Goal: Task Accomplishment & Management: Manage account settings

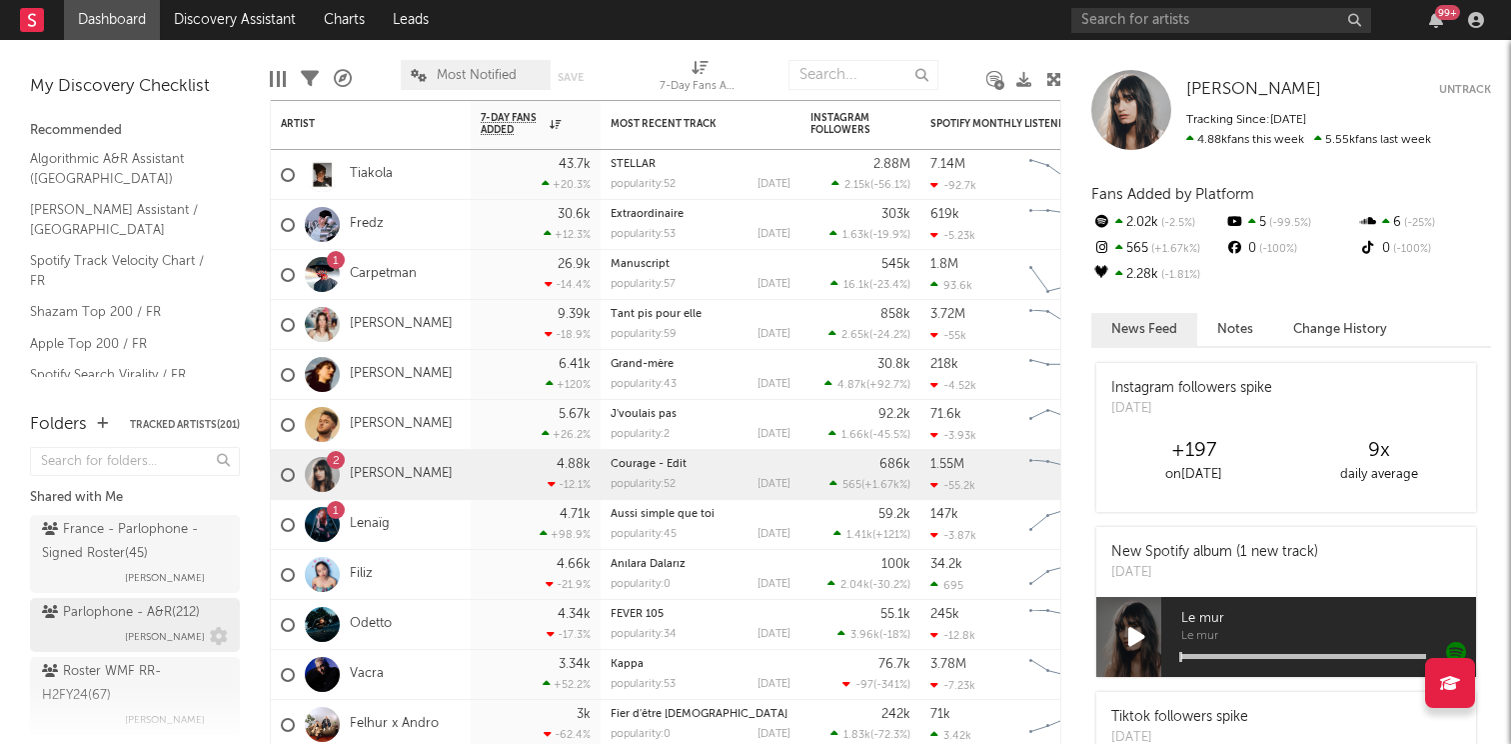
click at [114, 606] on div "Parlophone - A&R ( 212 )" at bounding box center [121, 613] width 158 height 24
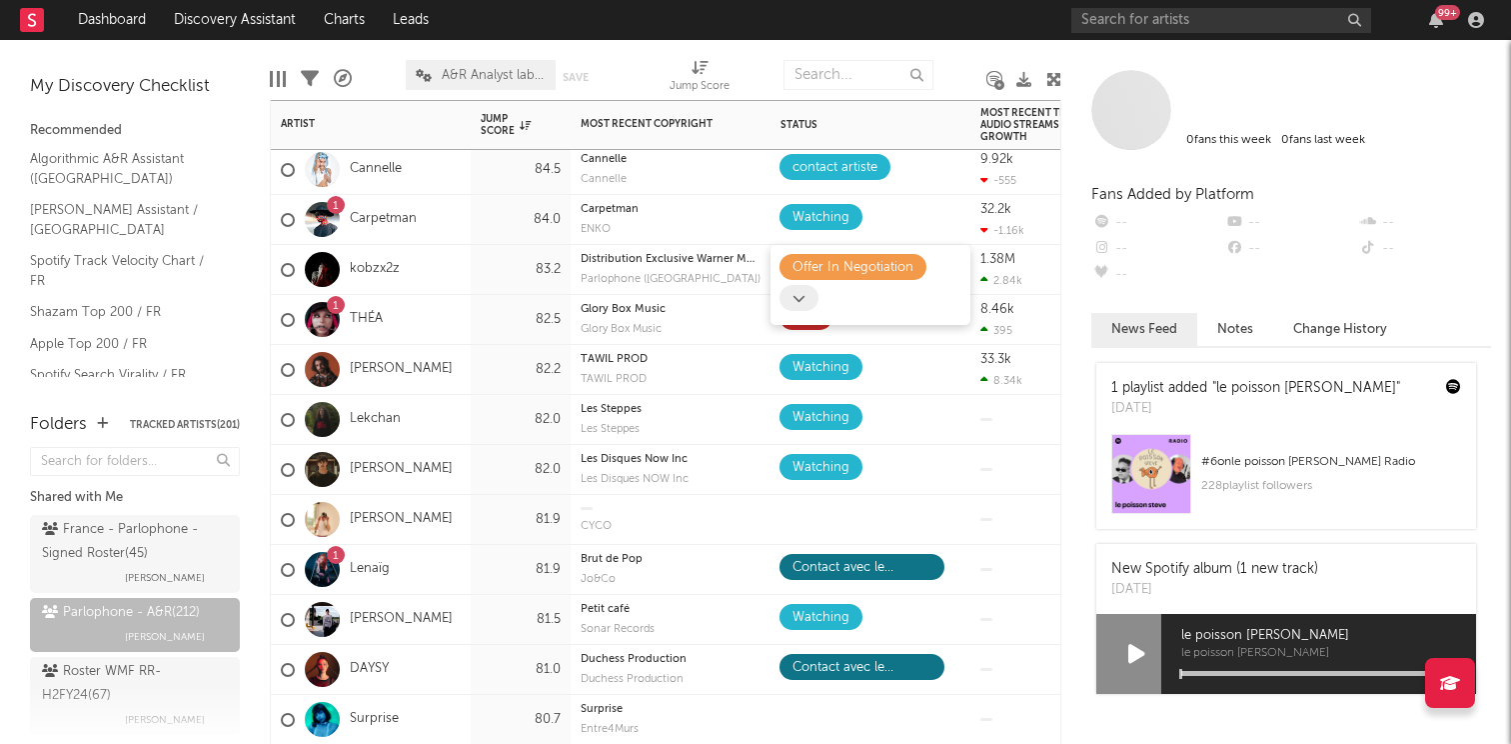
click at [805, 296] on icon at bounding box center [799, 298] width 13 height 13
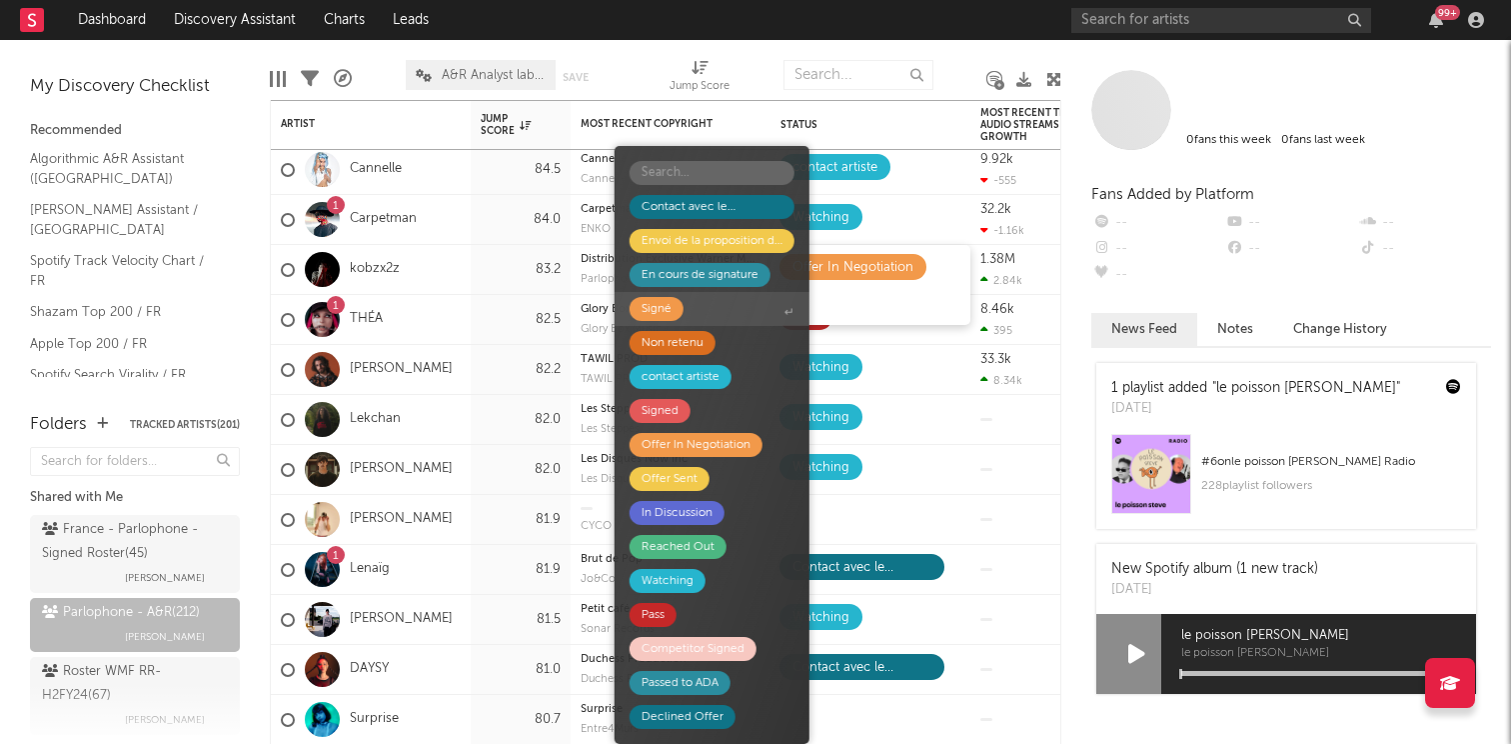
click at [752, 298] on span "Signé" at bounding box center [712, 309] width 195 height 34
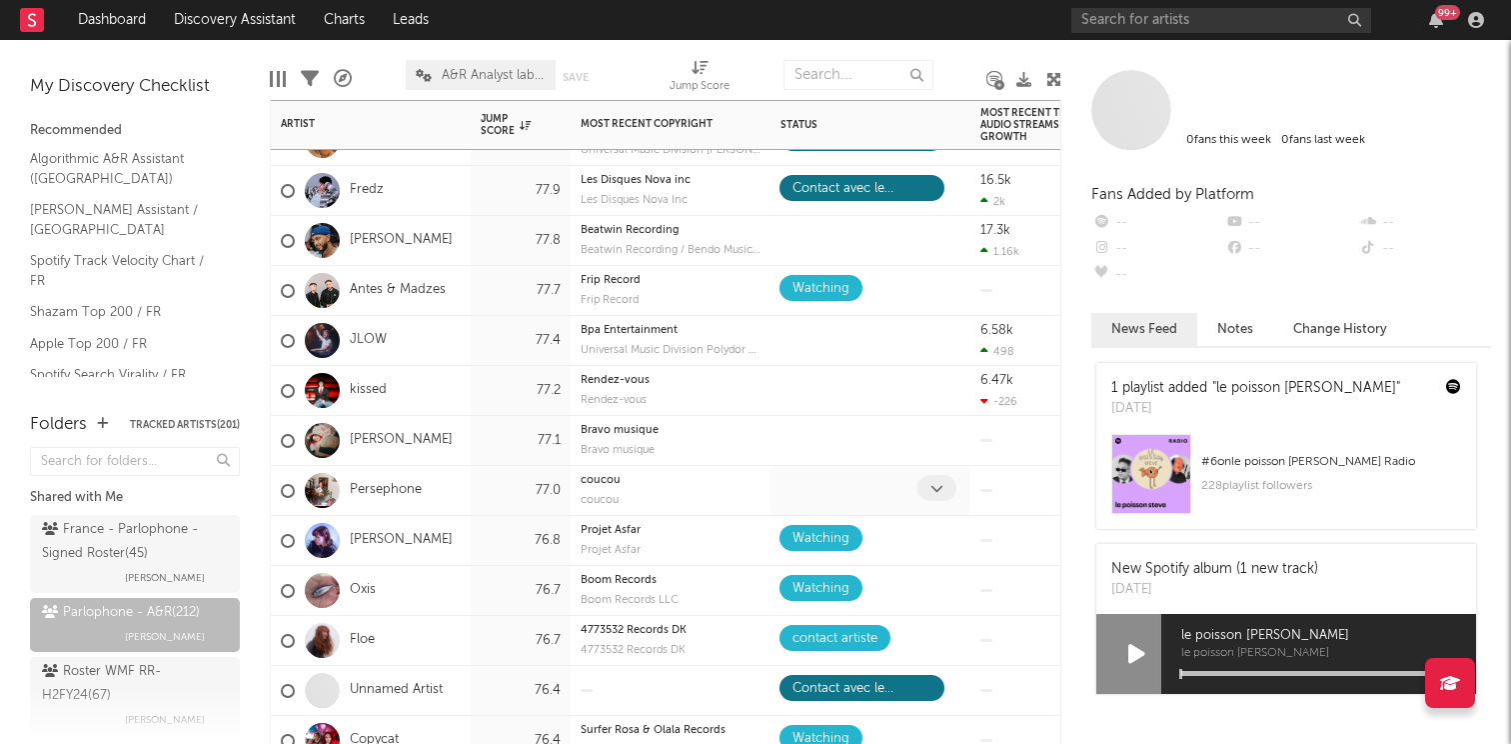
click at [932, 488] on icon at bounding box center [936, 488] width 13 height 13
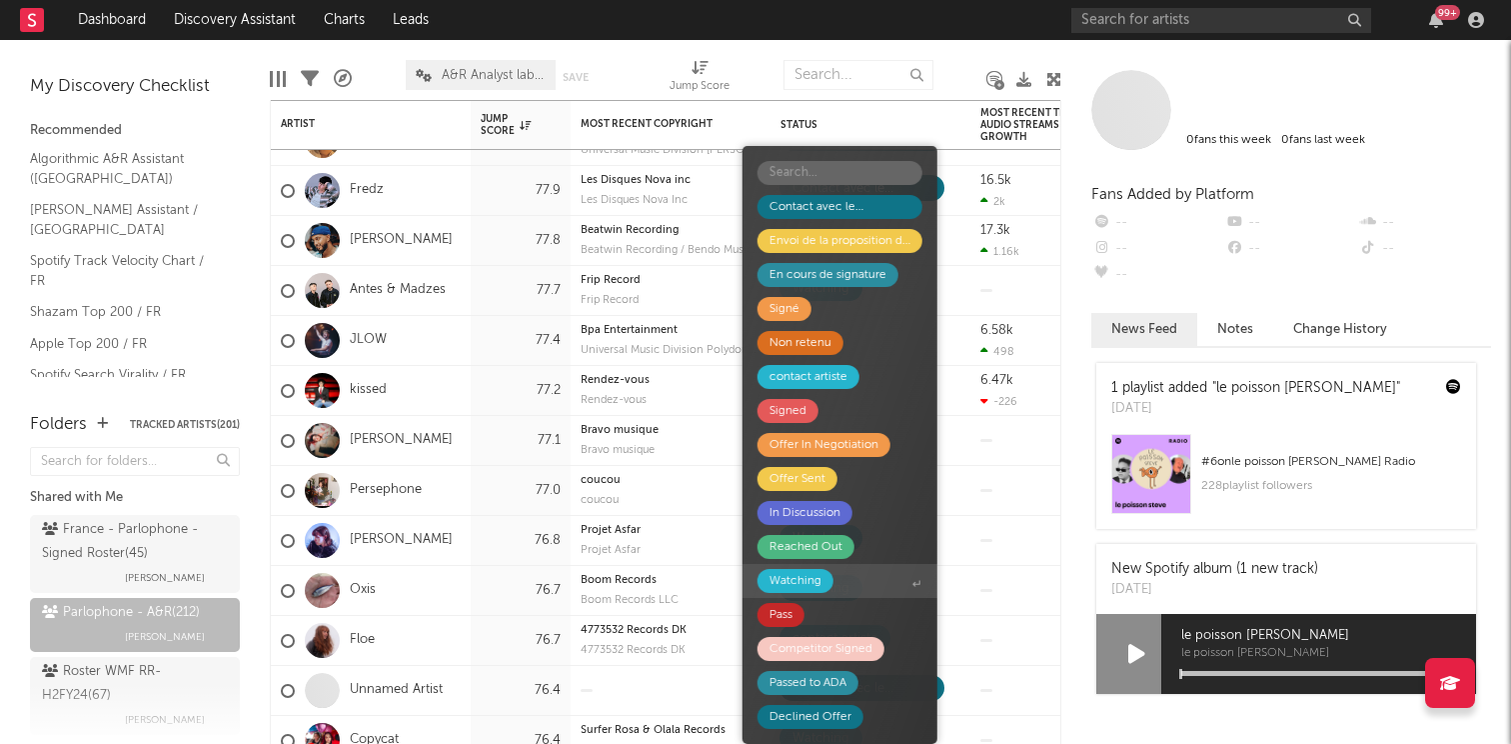
click at [822, 579] on div "Watching" at bounding box center [796, 581] width 76 height 24
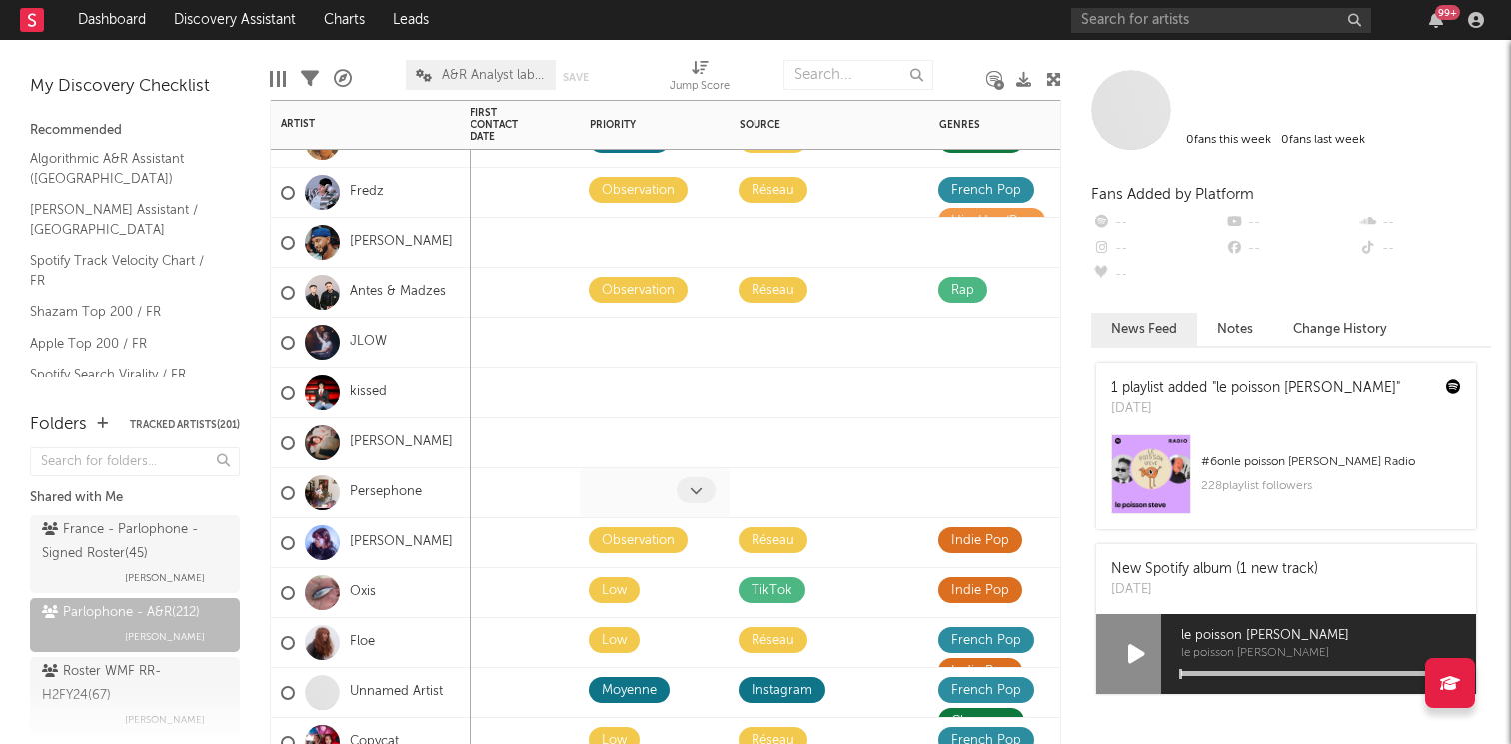
click at [701, 491] on icon at bounding box center [696, 490] width 13 height 13
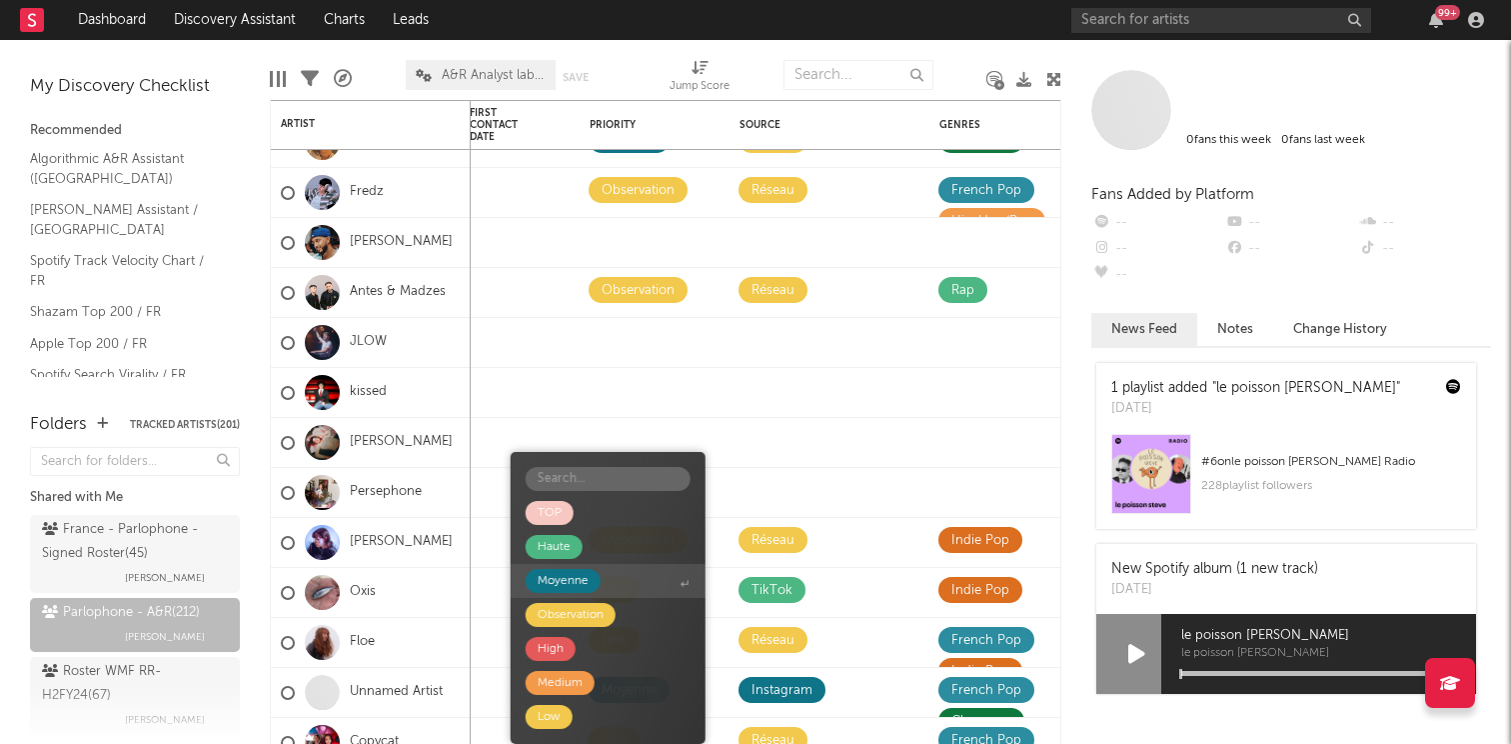
click at [603, 572] on span "Moyenne" at bounding box center [608, 581] width 195 height 34
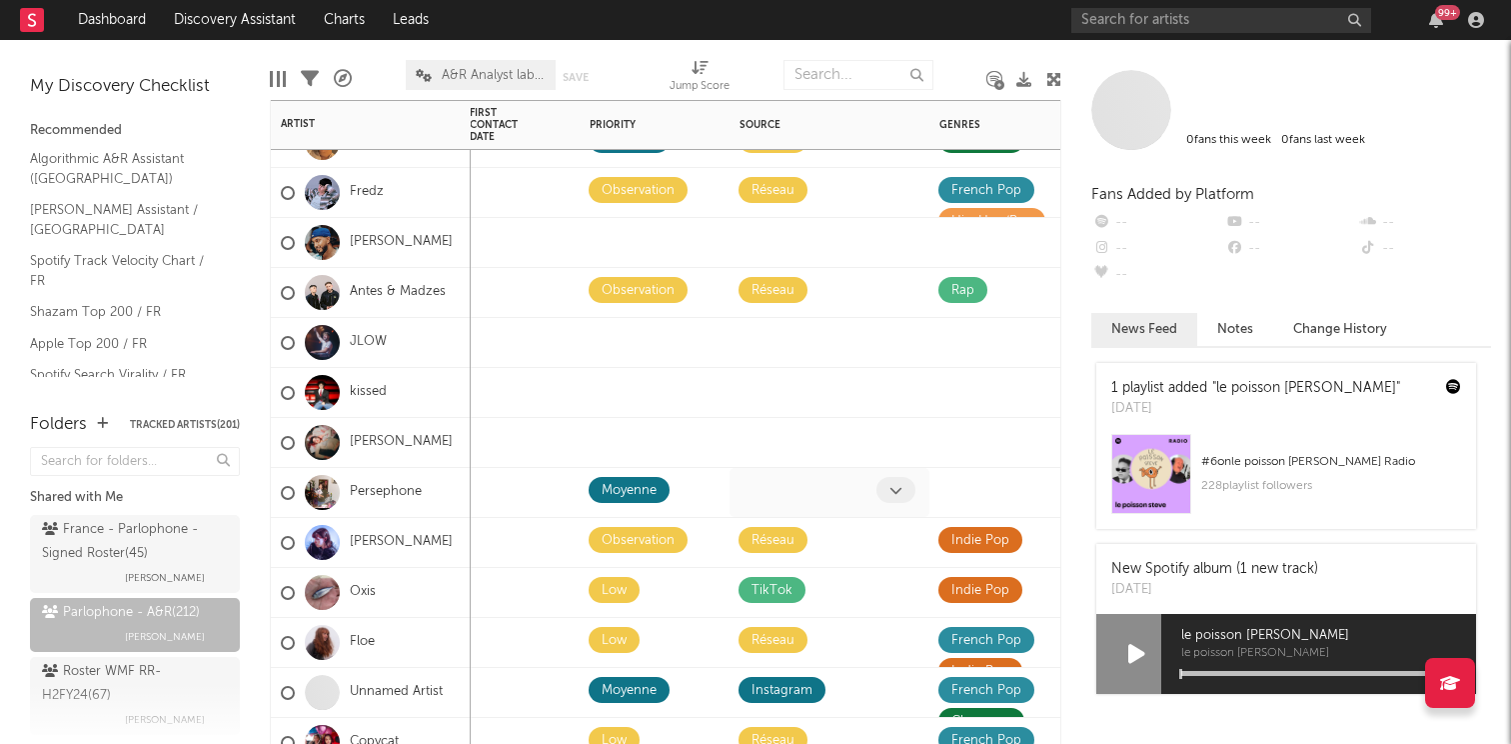
click at [890, 485] on icon at bounding box center [895, 490] width 13 height 13
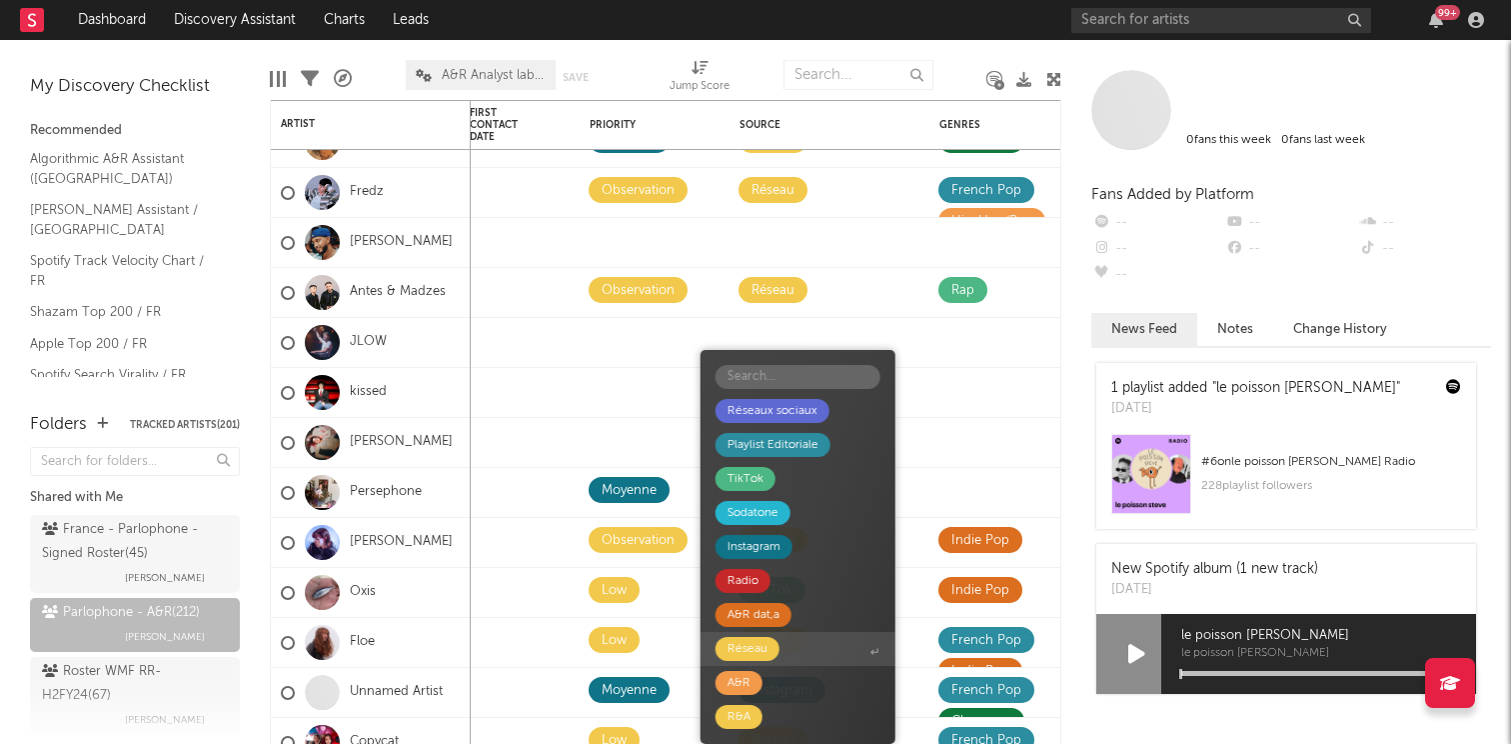
click at [775, 638] on span "Réseau" at bounding box center [798, 649] width 195 height 34
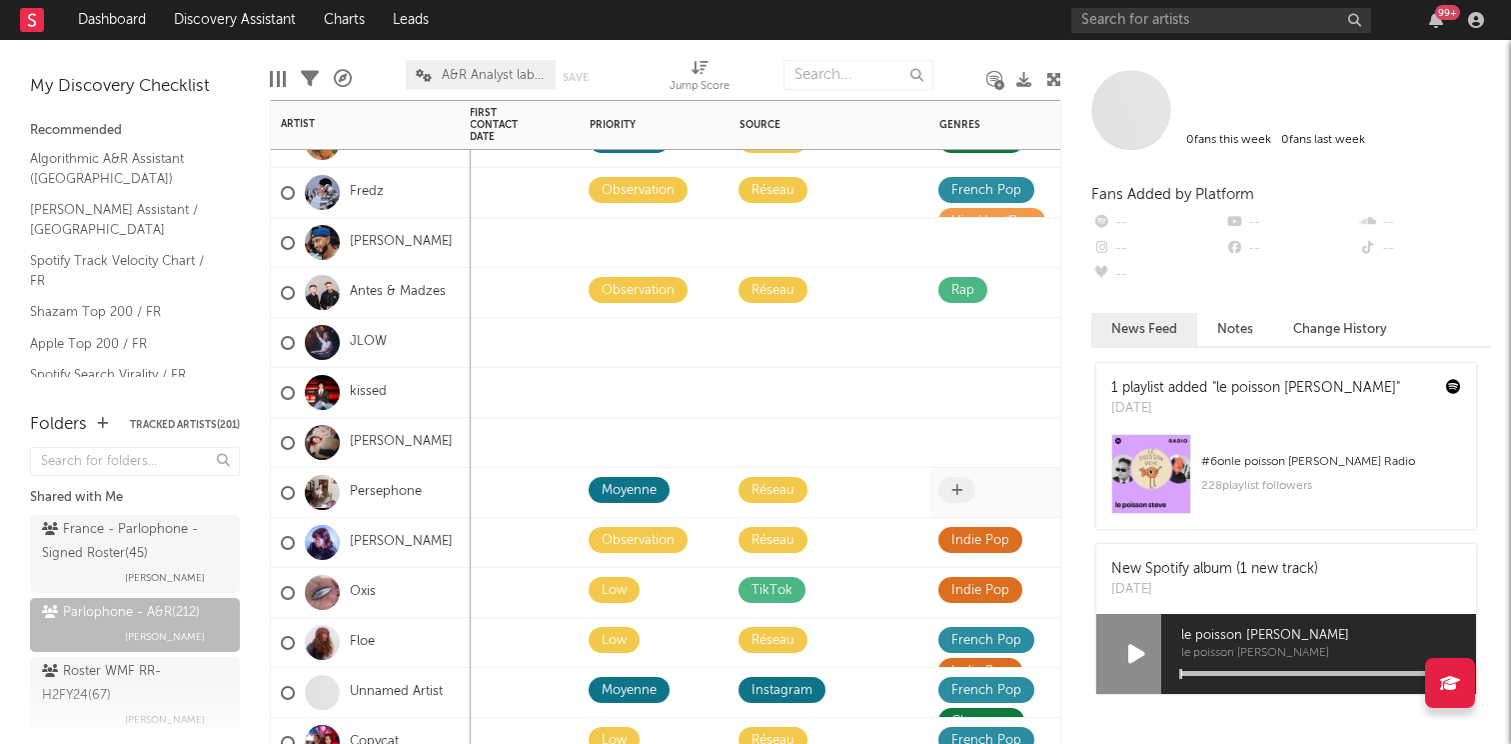
click at [959, 484] on icon at bounding box center [956, 490] width 11 height 13
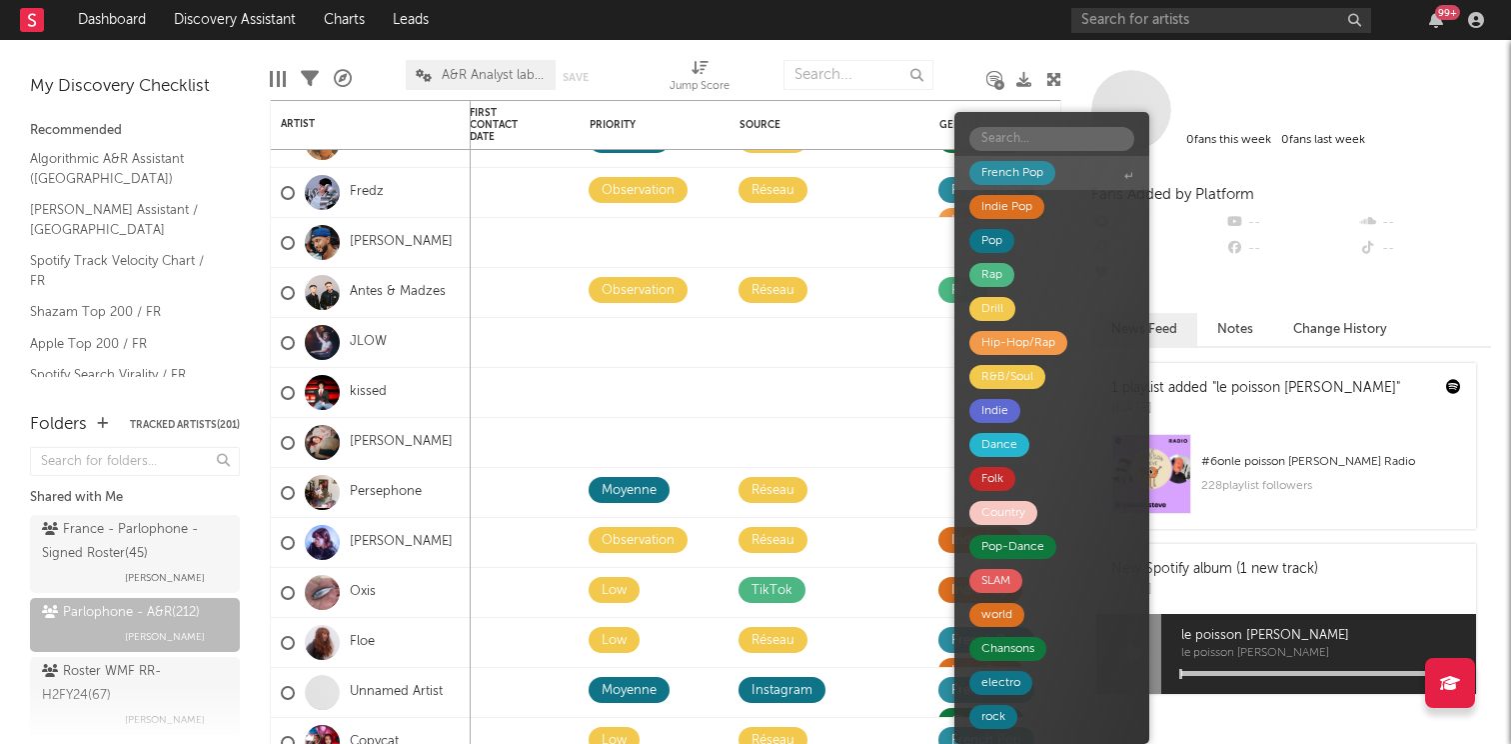
click at [1037, 176] on div "French Pop" at bounding box center [1012, 173] width 62 height 24
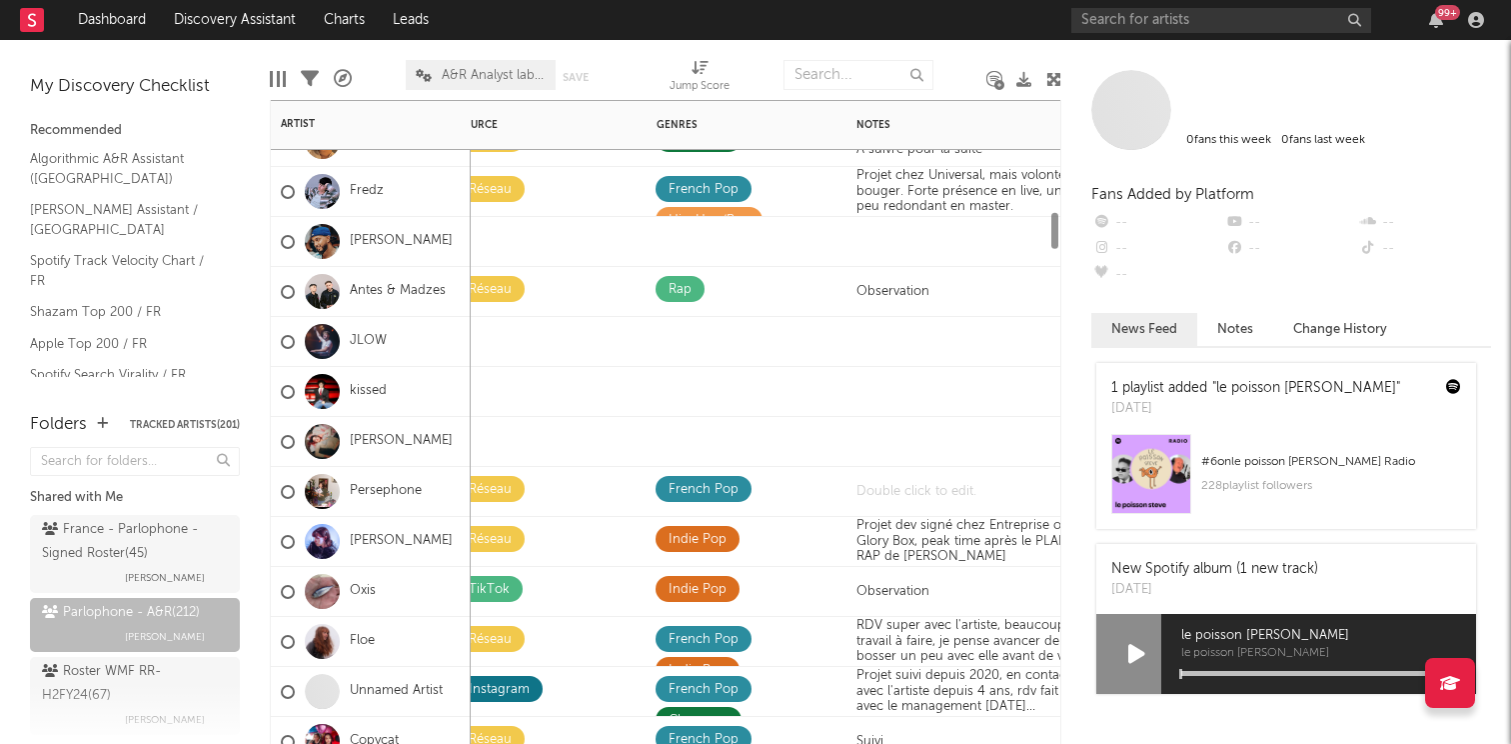
click at [959, 504] on div at bounding box center [971, 491] width 250 height 49
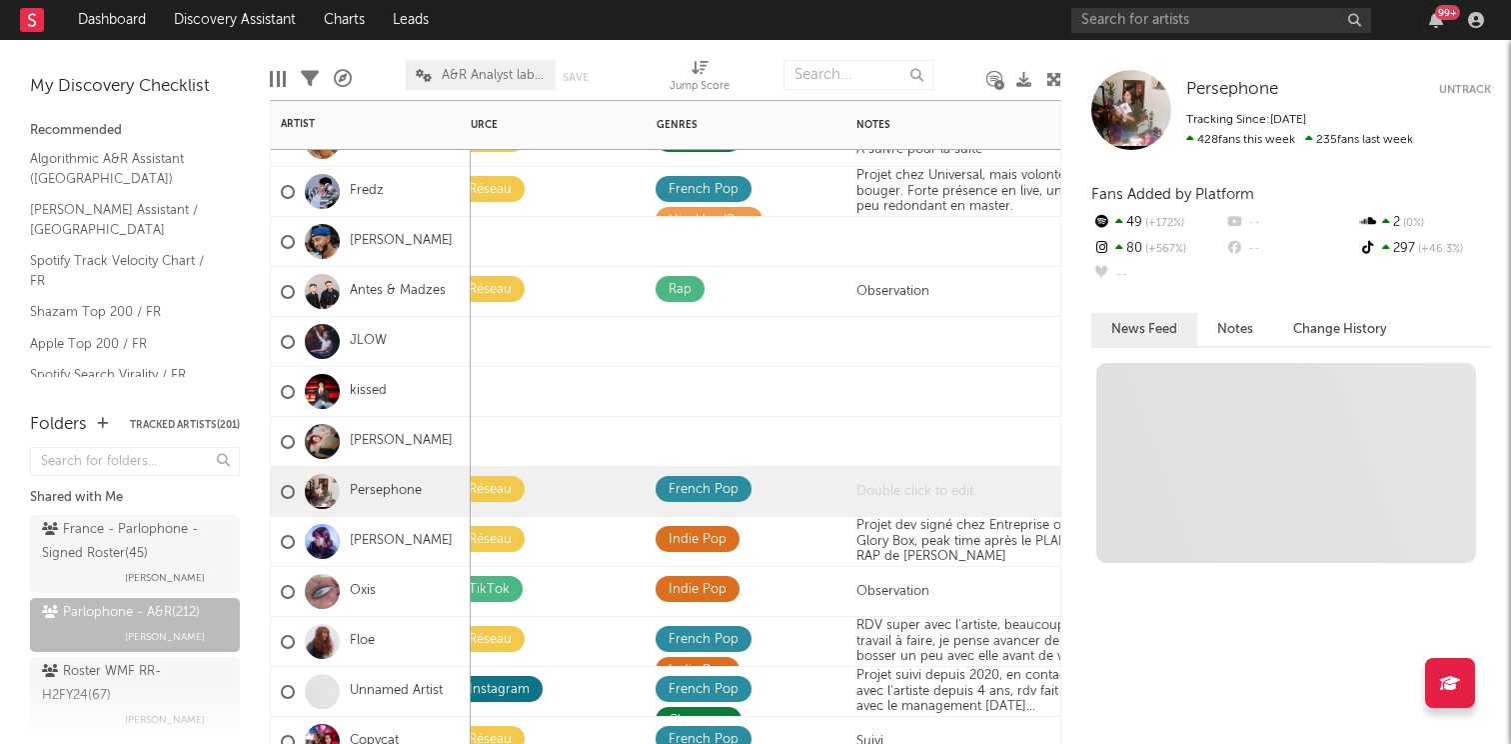
click at [959, 504] on div at bounding box center [971, 491] width 250 height 49
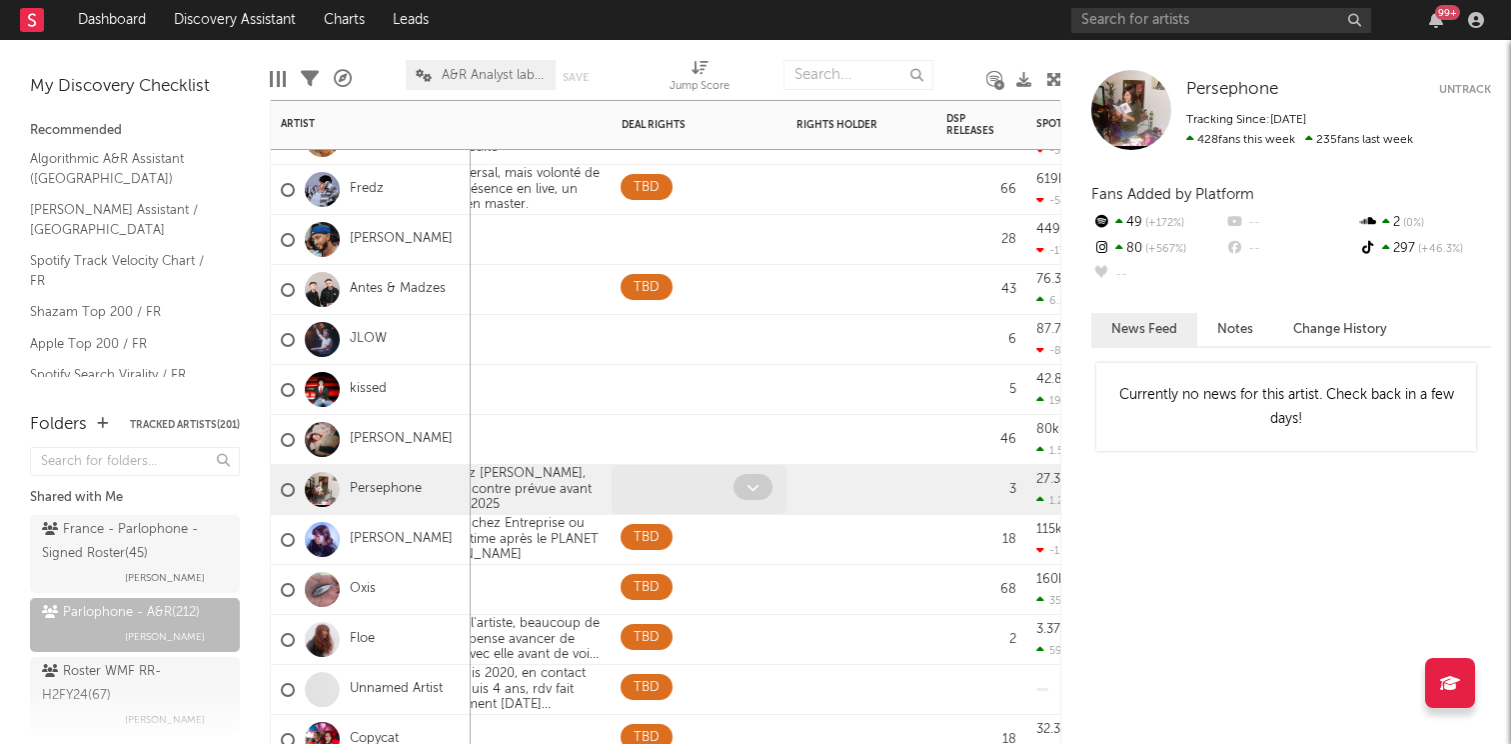
click at [750, 484] on icon at bounding box center [753, 487] width 13 height 13
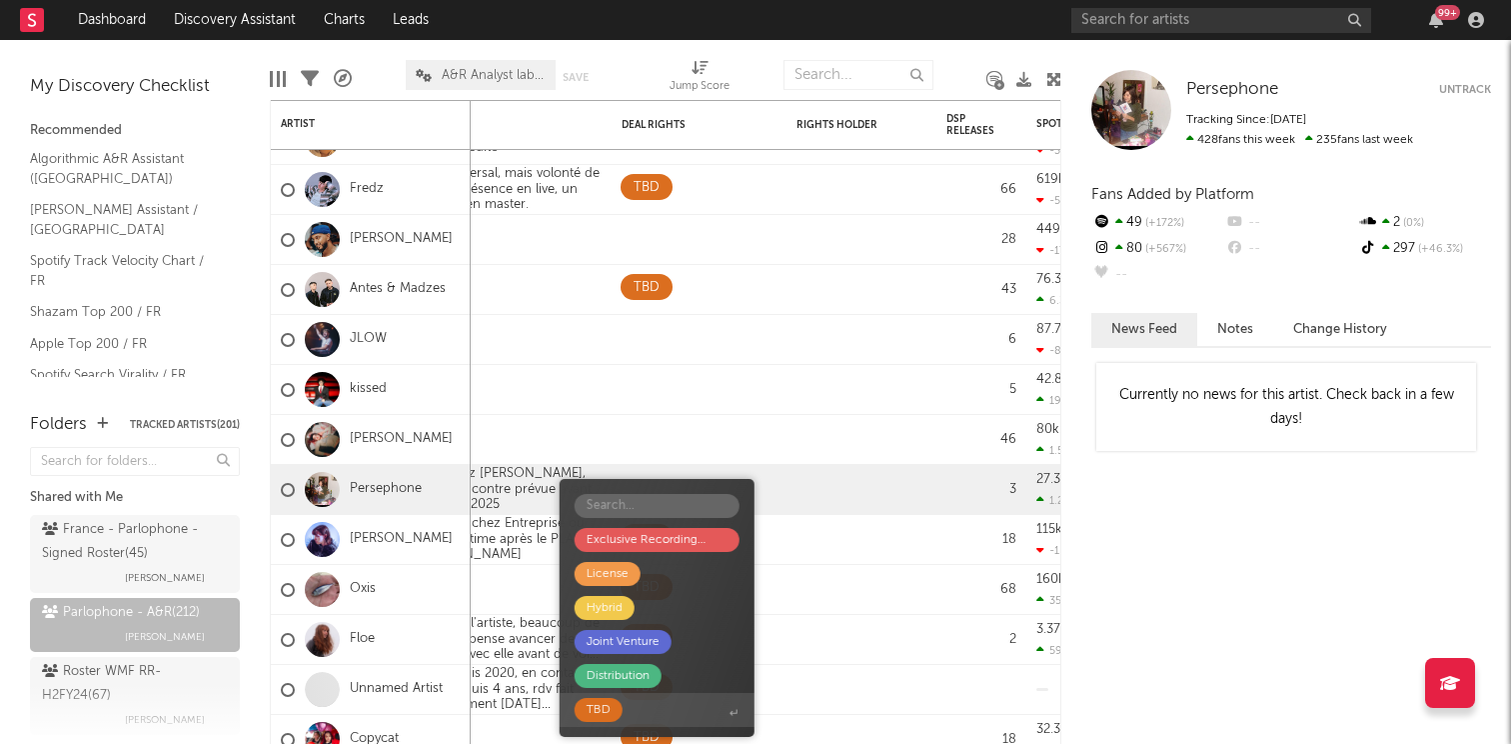
click at [594, 697] on span "TBD" at bounding box center [657, 710] width 195 height 34
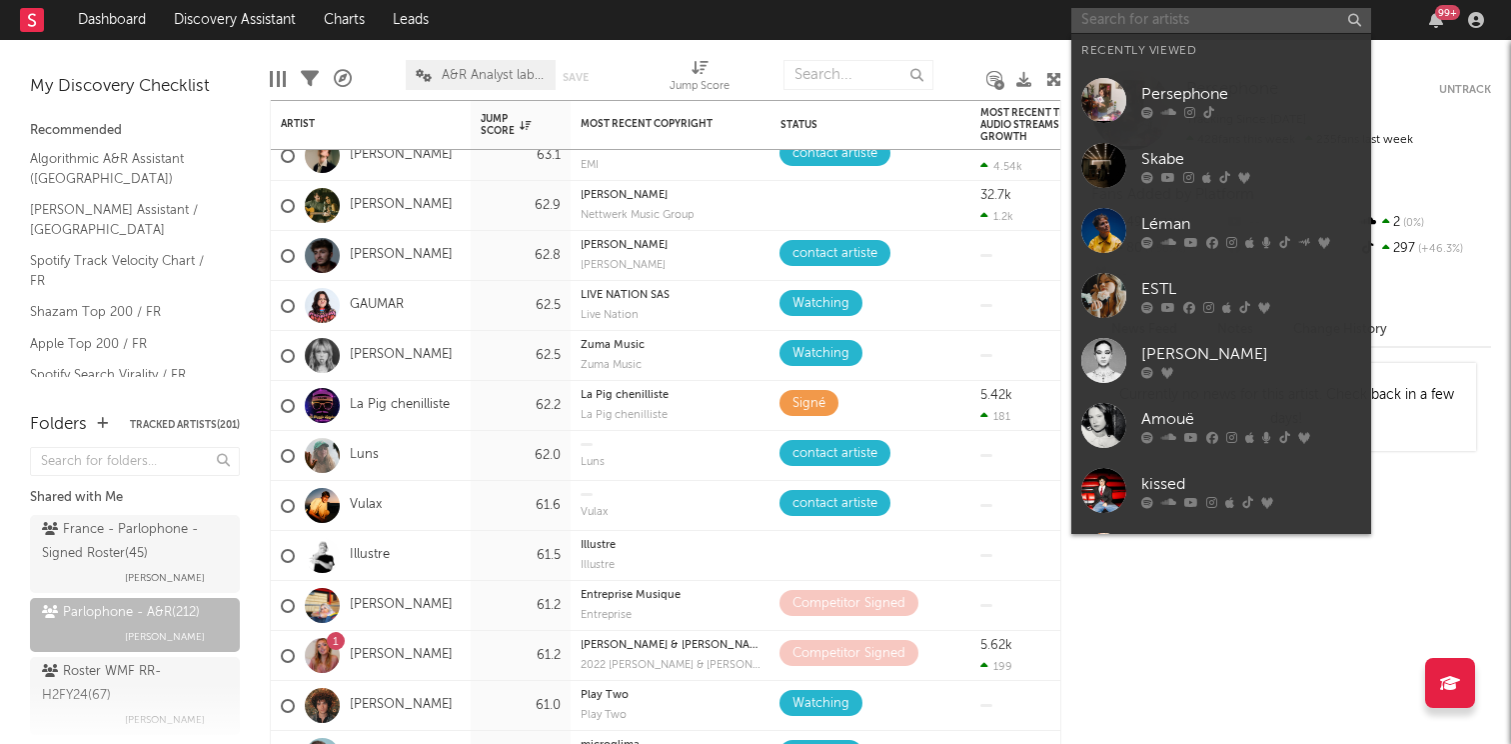
click at [1281, 25] on input "text" at bounding box center [1221, 20] width 300 height 25
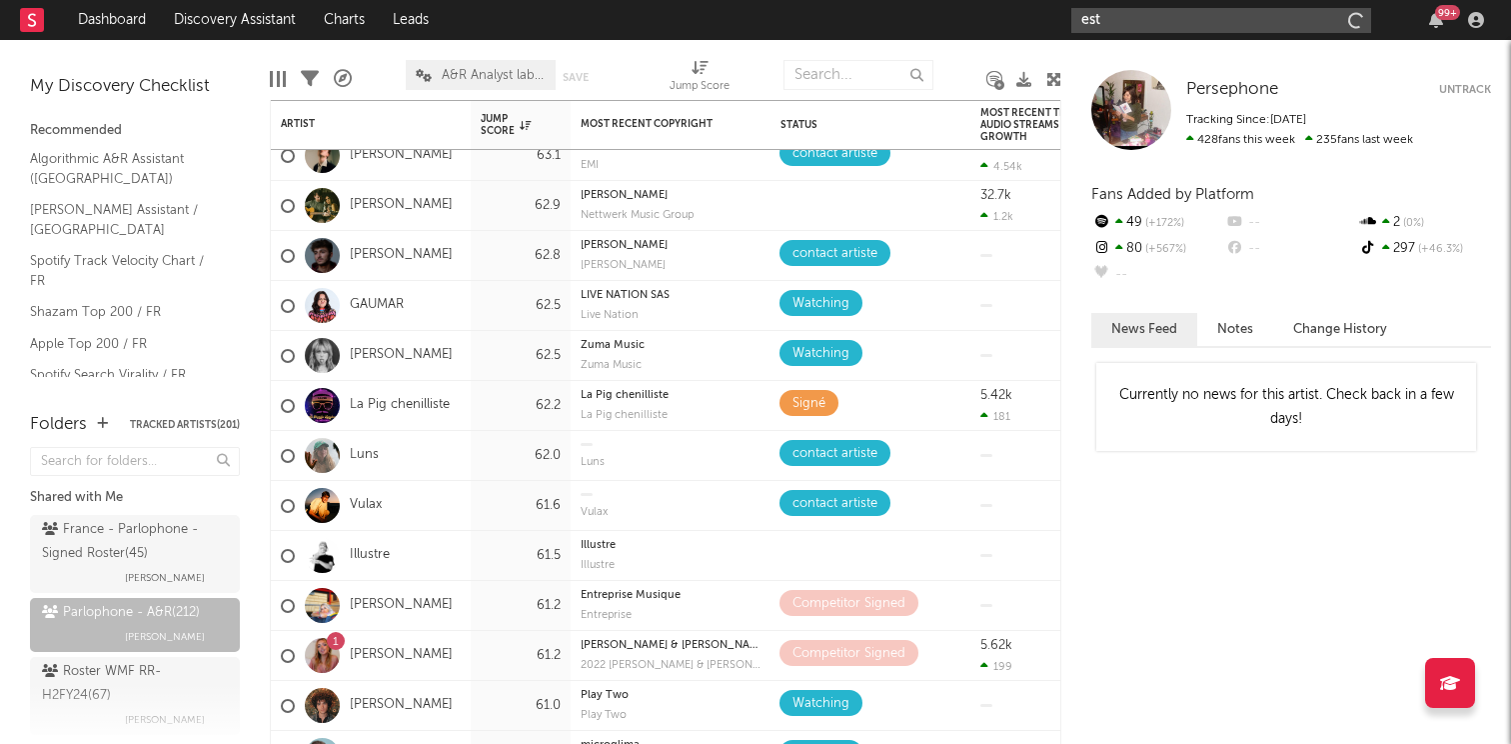
type input "estl"
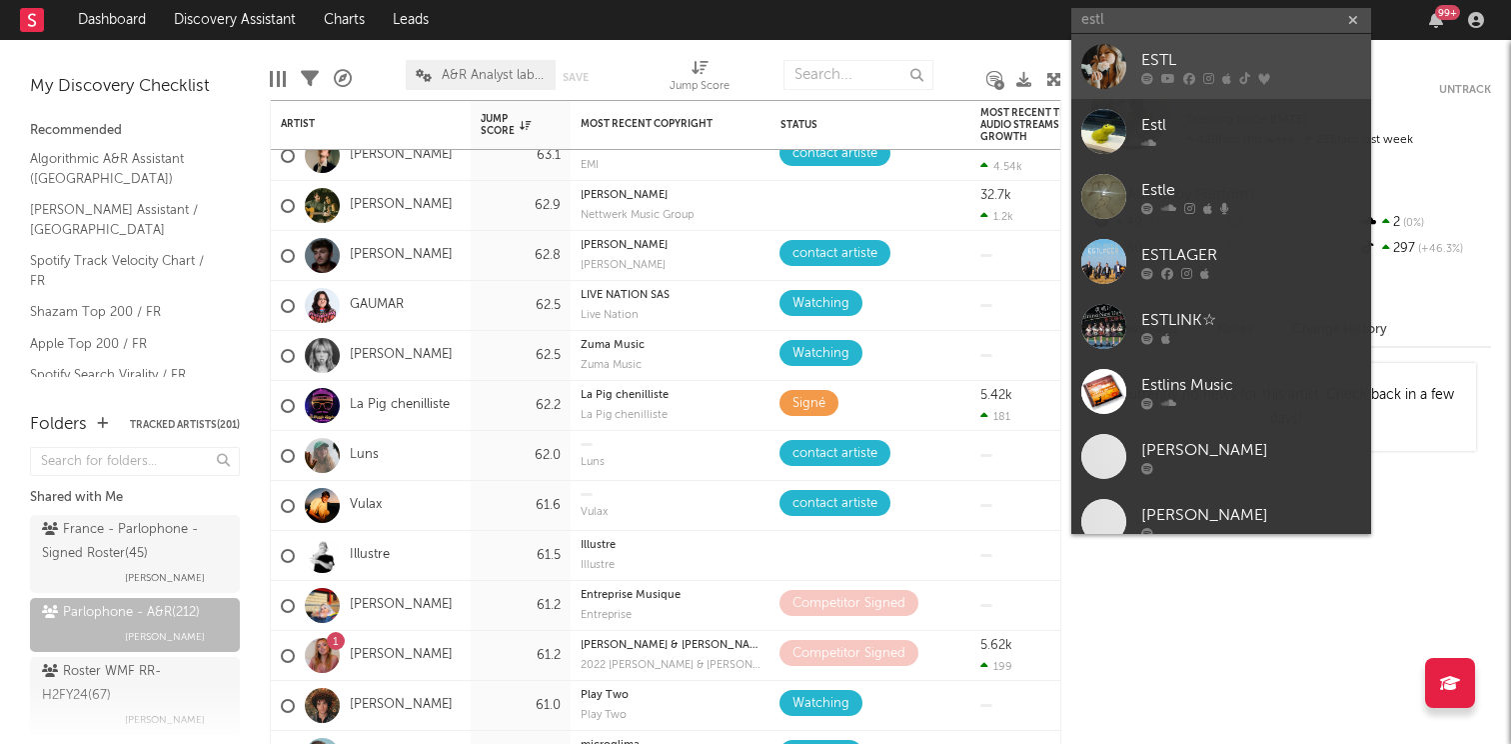
click at [1257, 48] on div "ESTL" at bounding box center [1251, 60] width 220 height 24
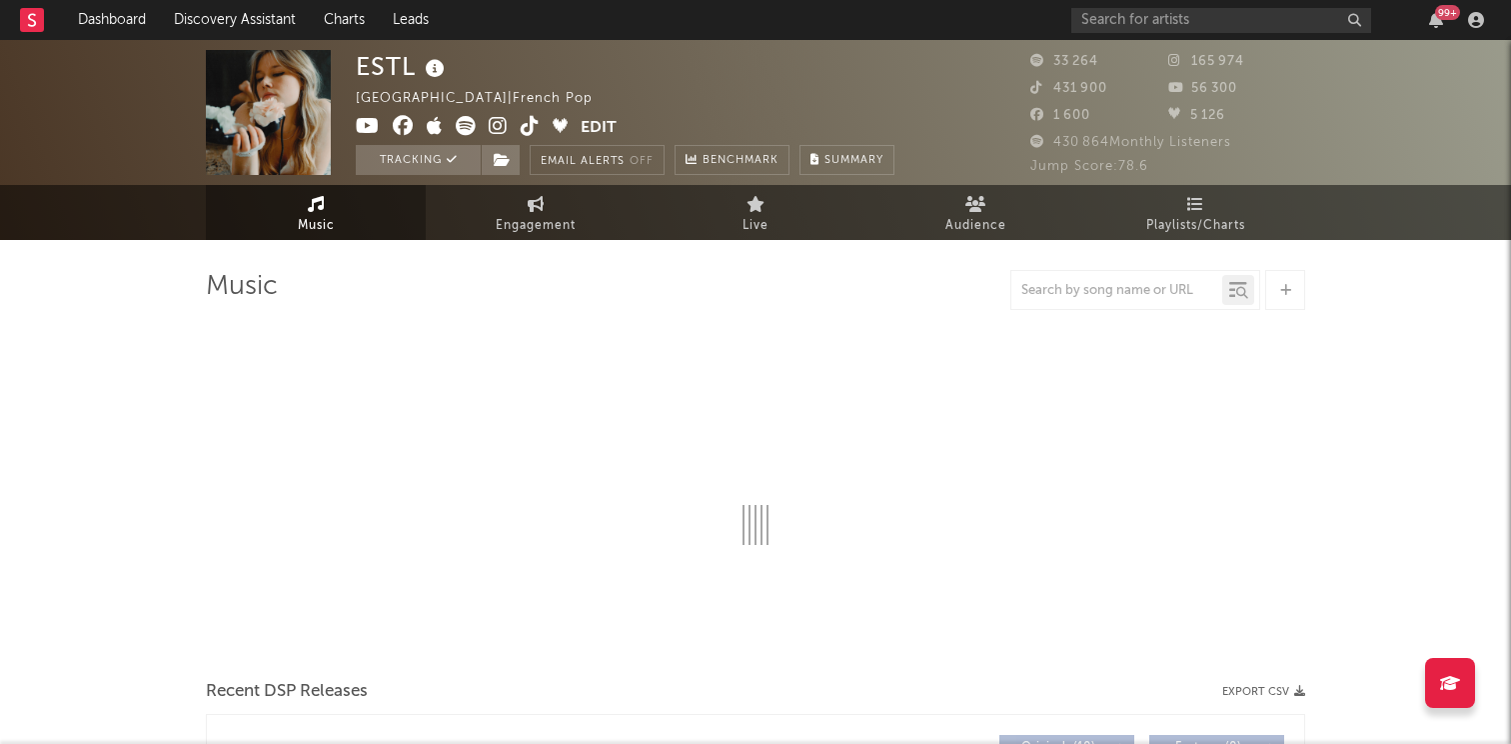
select select "6m"
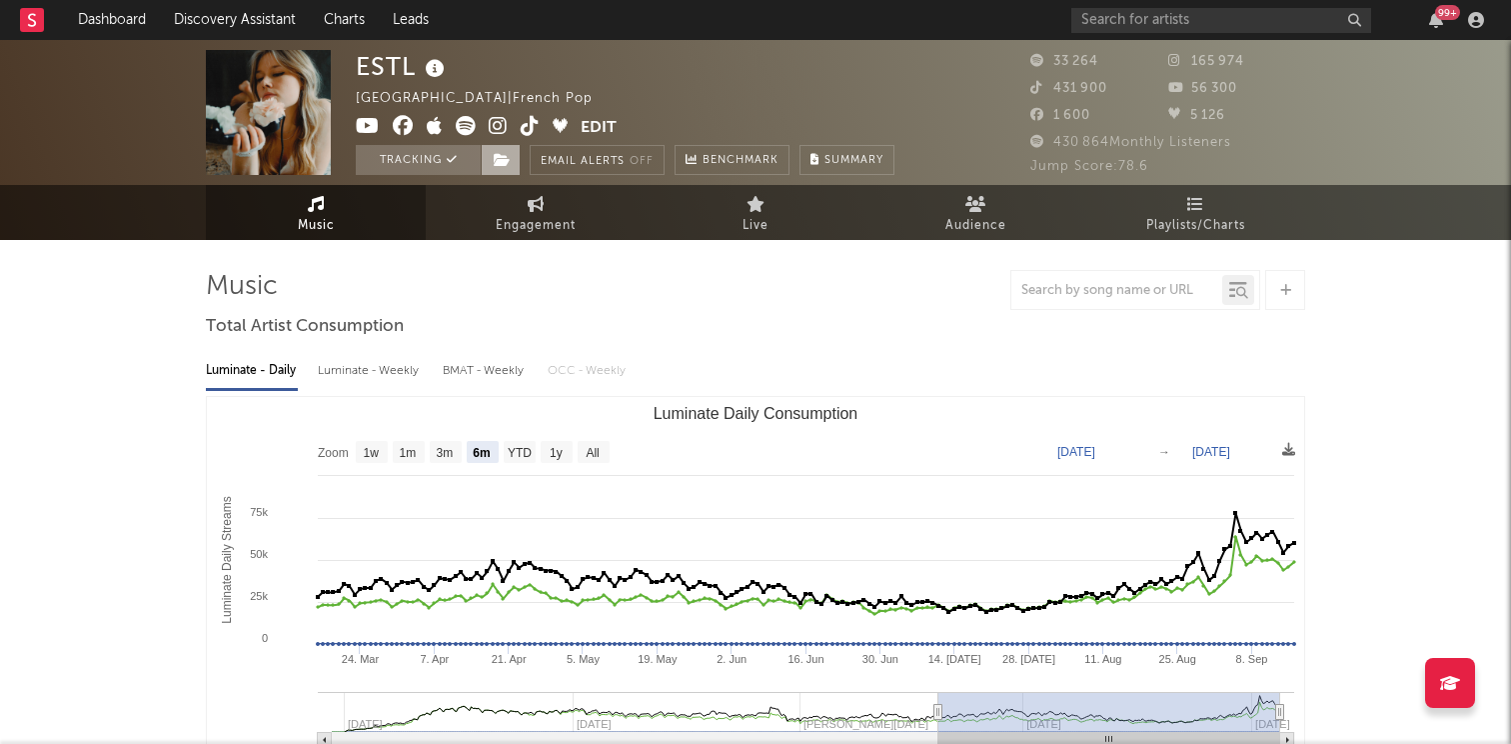
click at [504, 169] on span at bounding box center [501, 160] width 40 height 30
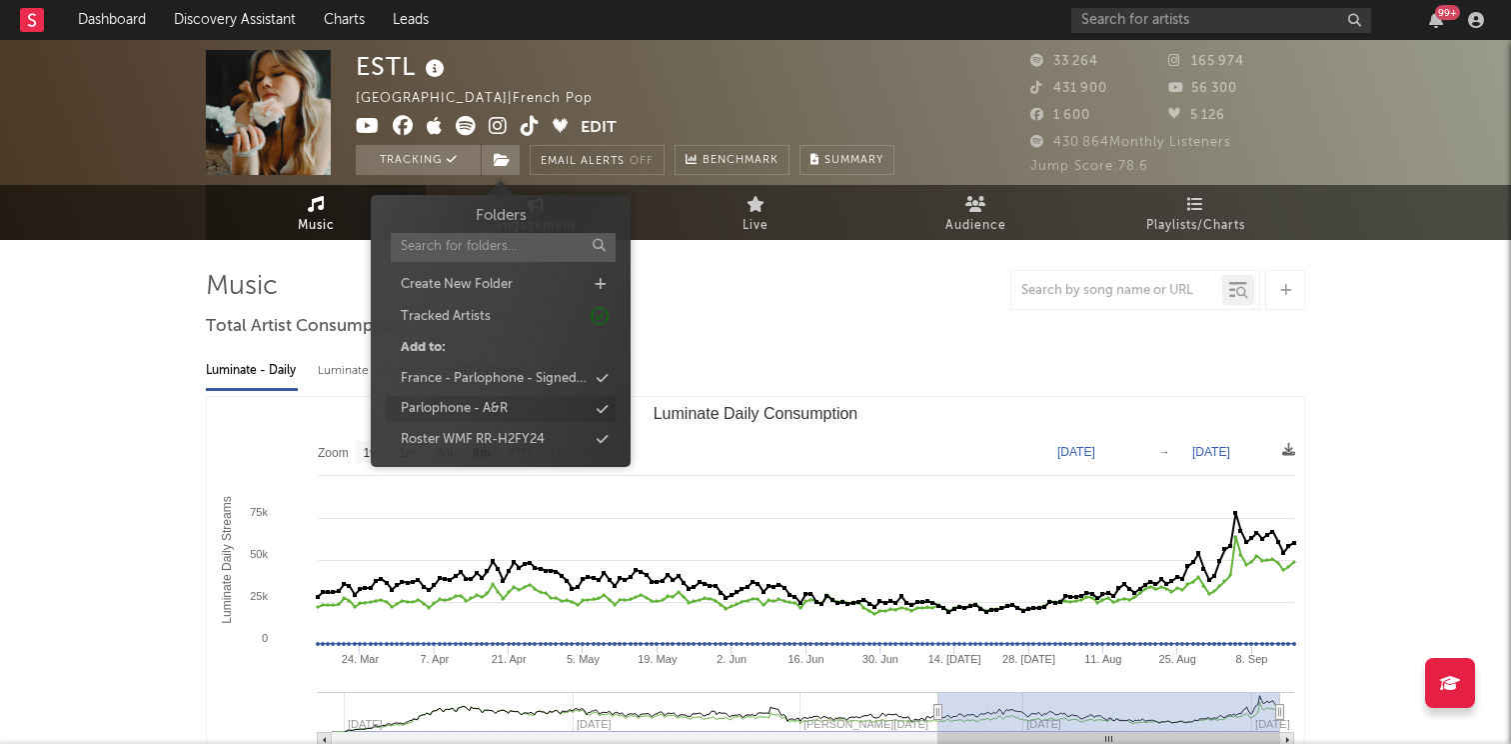
click at [518, 397] on div "Parlophone - A&R" at bounding box center [501, 409] width 230 height 26
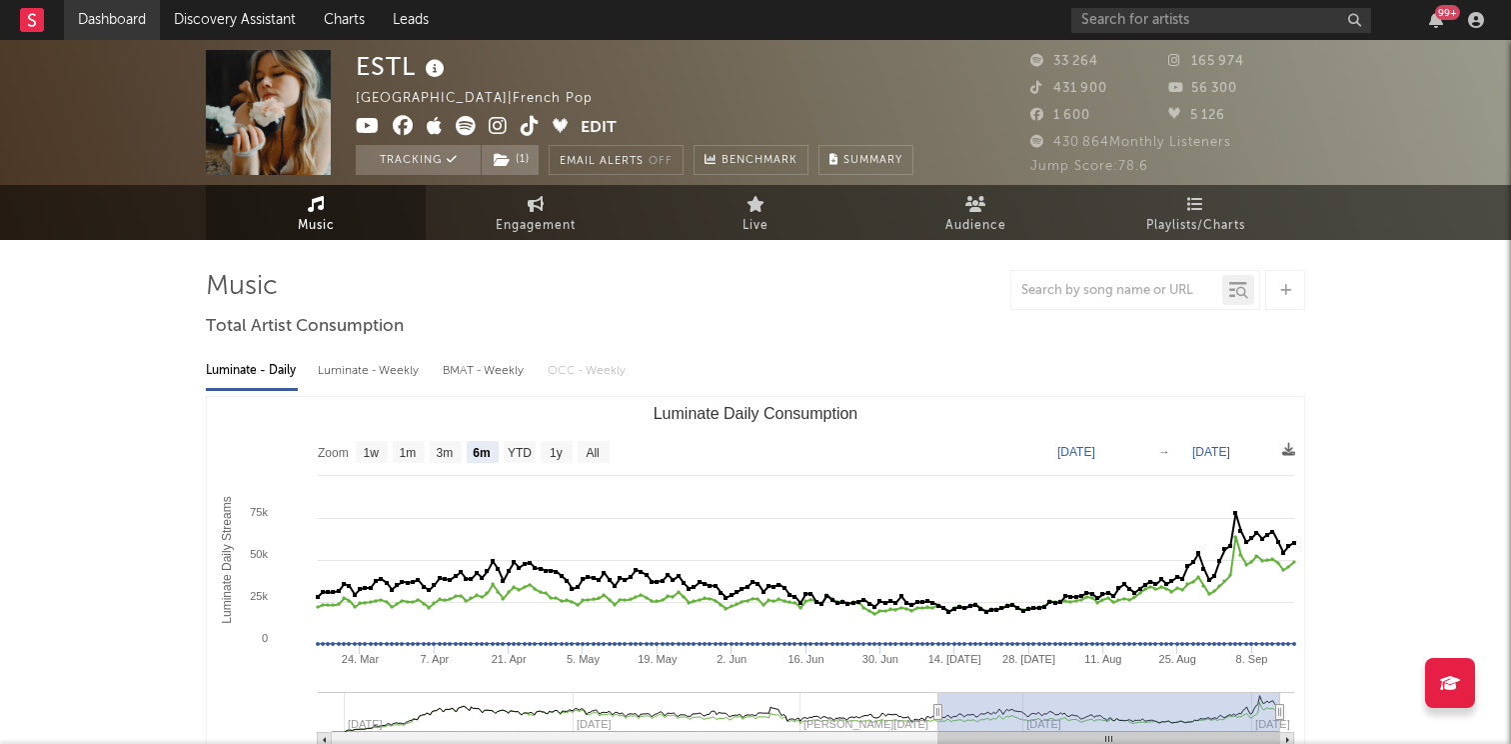
click at [140, 17] on link "Dashboard" at bounding box center [112, 20] width 96 height 40
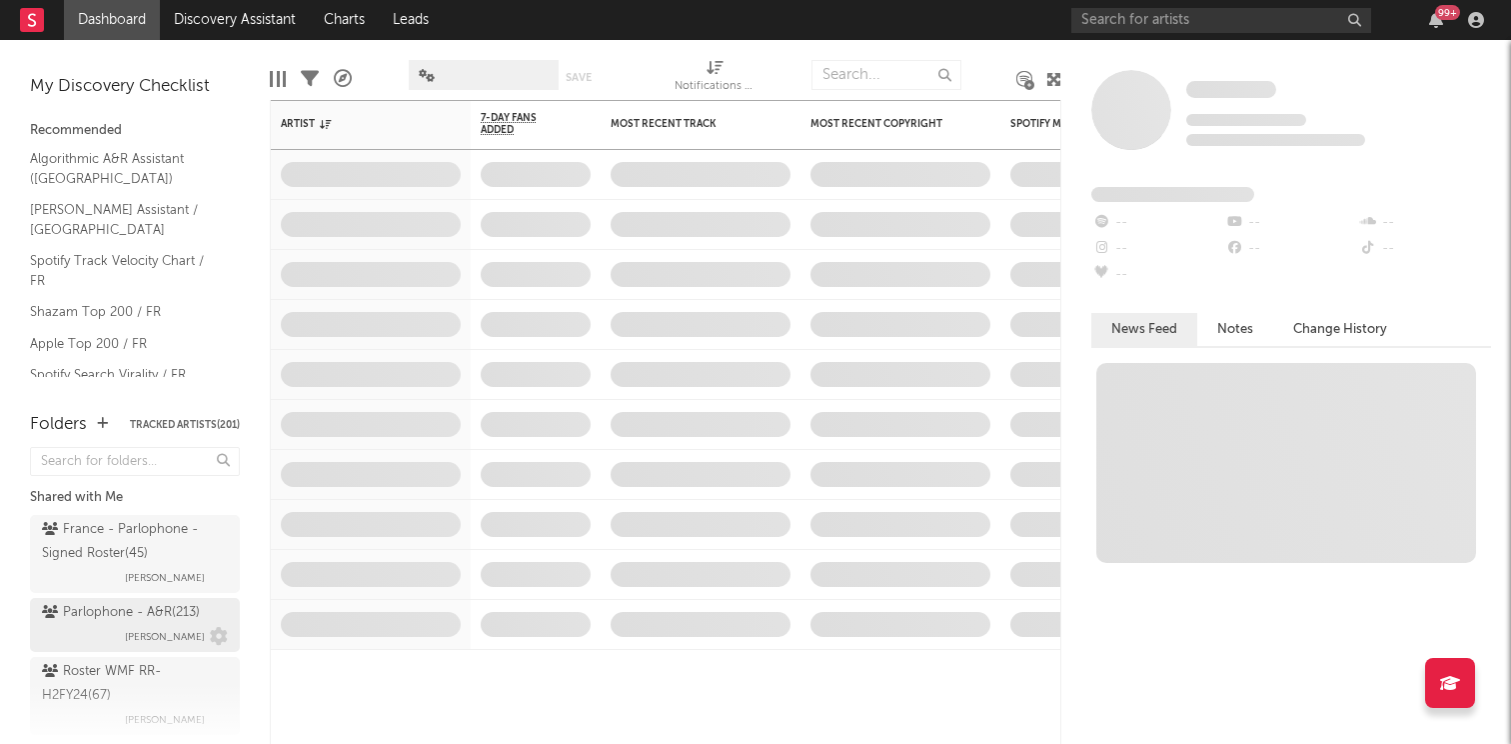
click at [132, 625] on span "[PERSON_NAME]" at bounding box center [165, 637] width 80 height 24
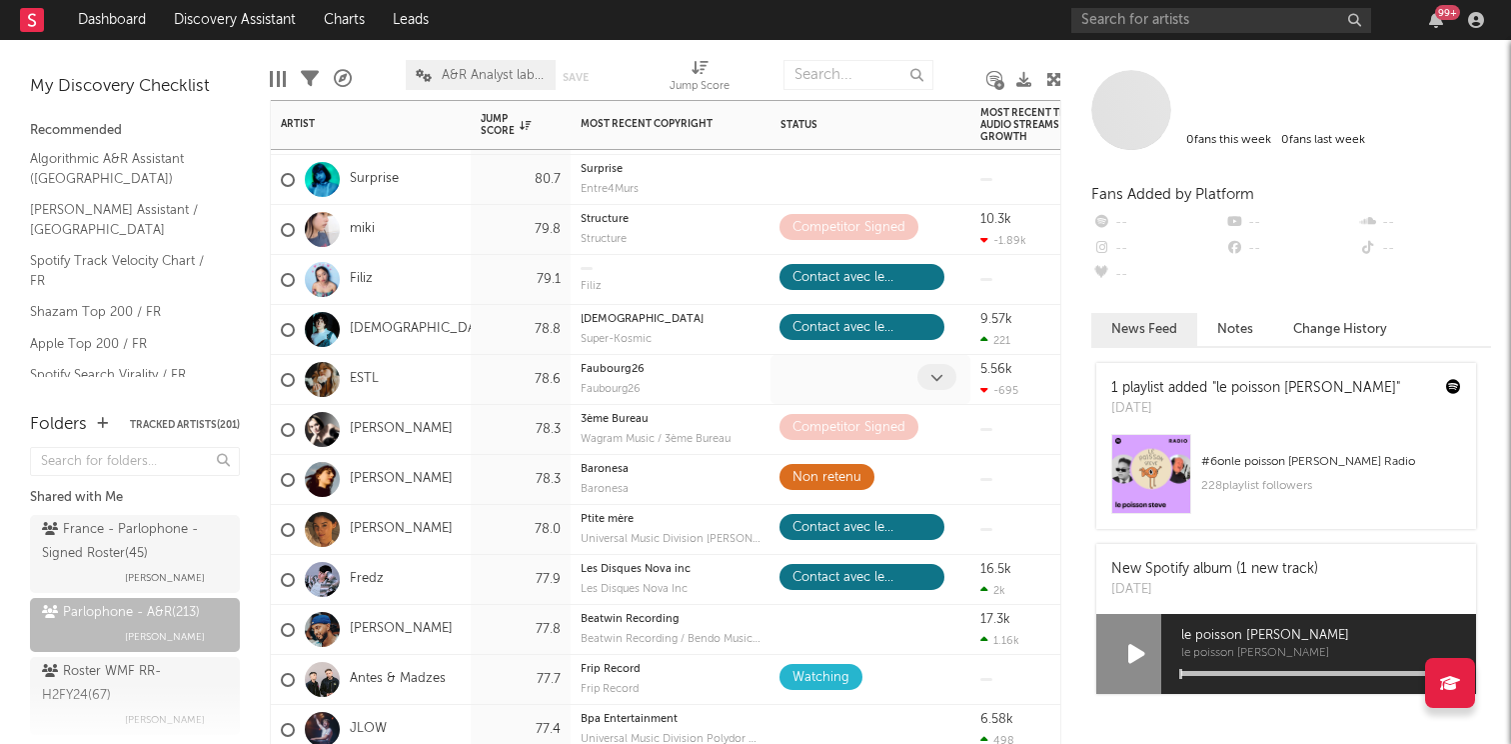
click at [932, 378] on icon at bounding box center [936, 377] width 13 height 13
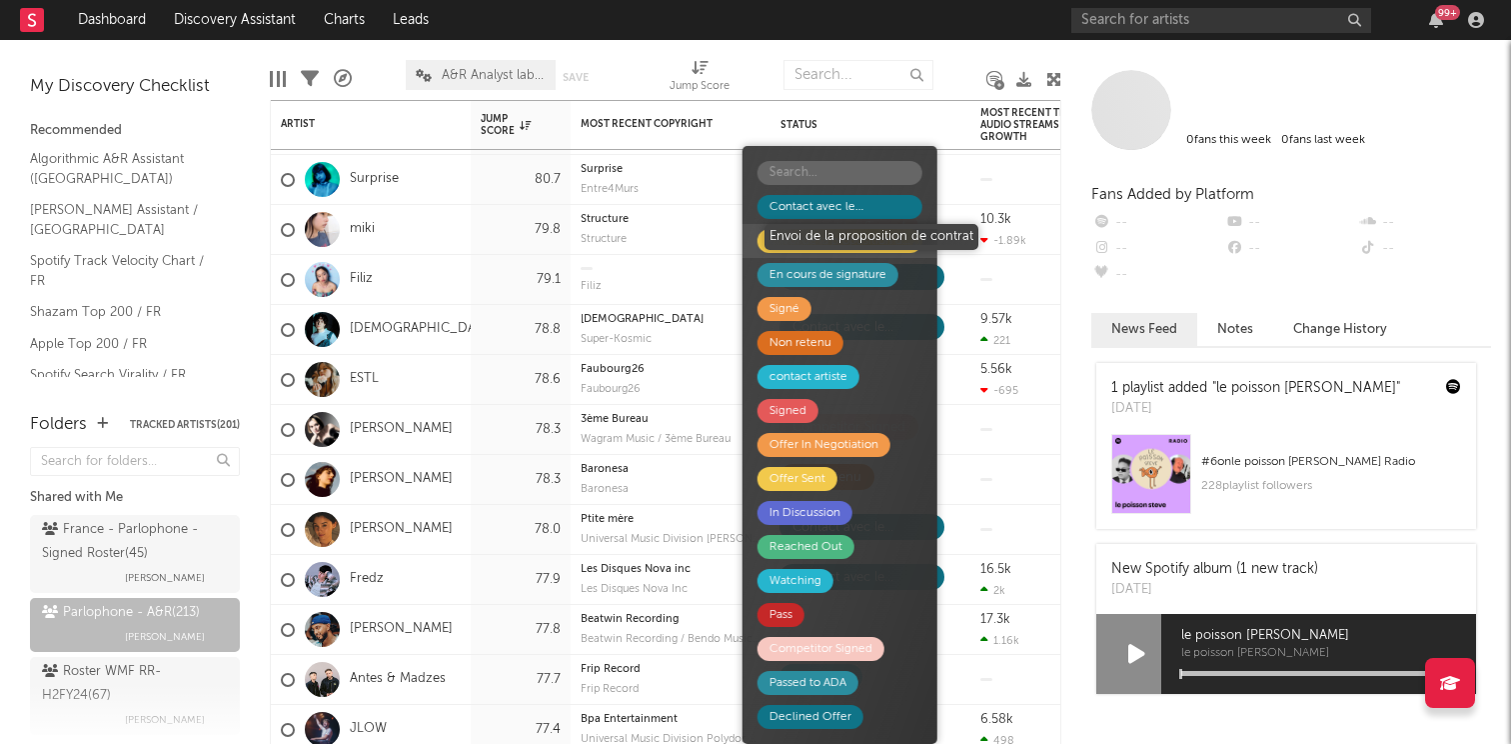
click at [868, 251] on div "Envoi de la proposition de contrat" at bounding box center [840, 241] width 141 height 24
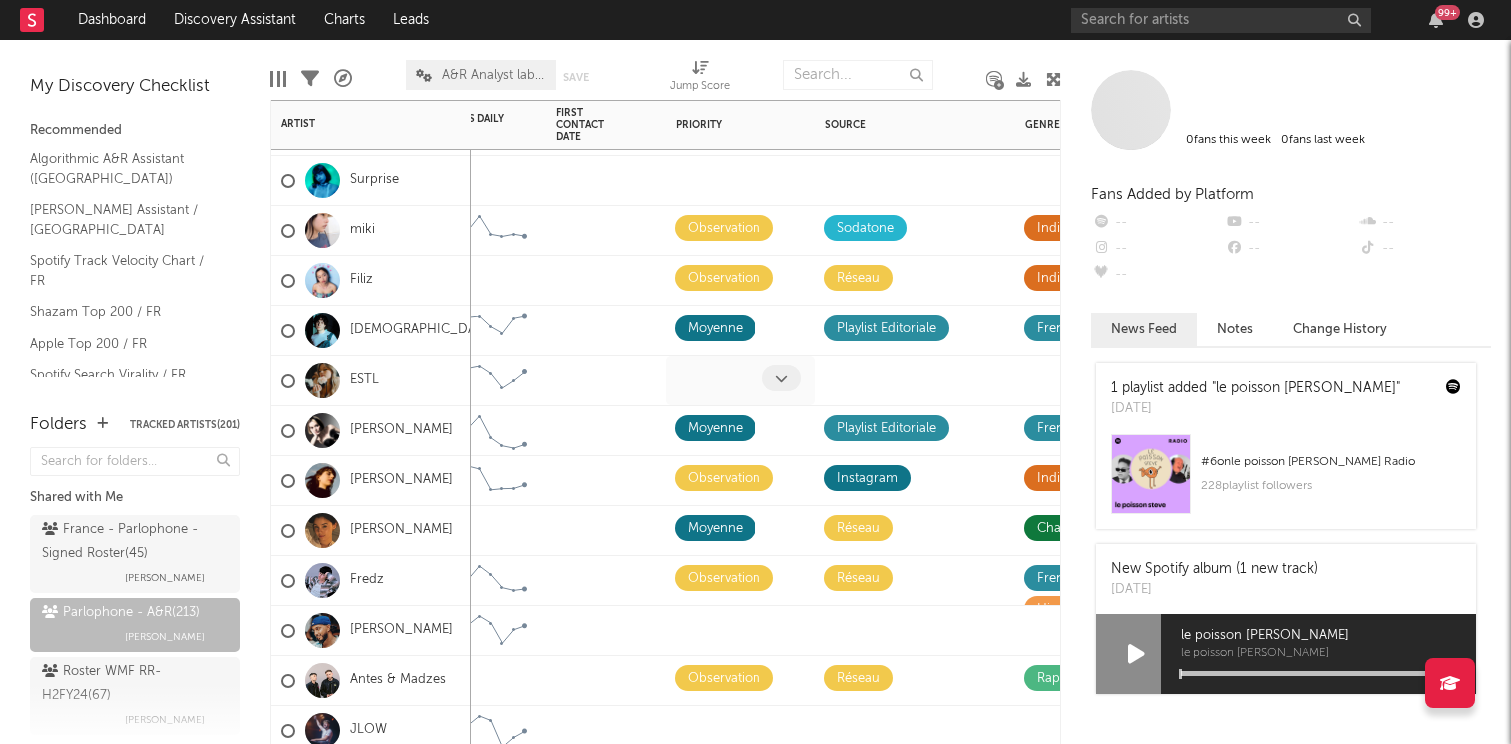
click at [785, 380] on icon at bounding box center [782, 378] width 13 height 13
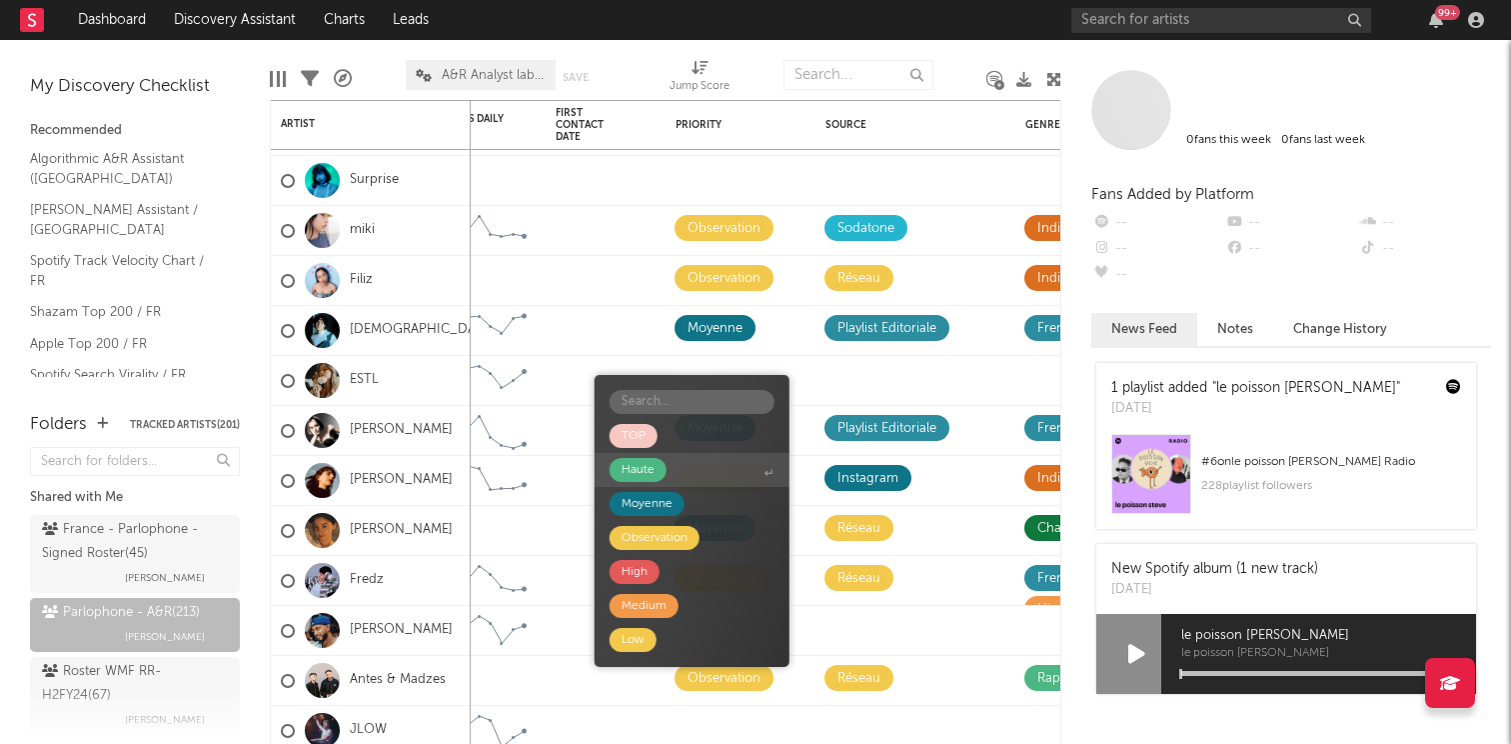
click at [670, 480] on span "Haute" at bounding box center [692, 470] width 195 height 34
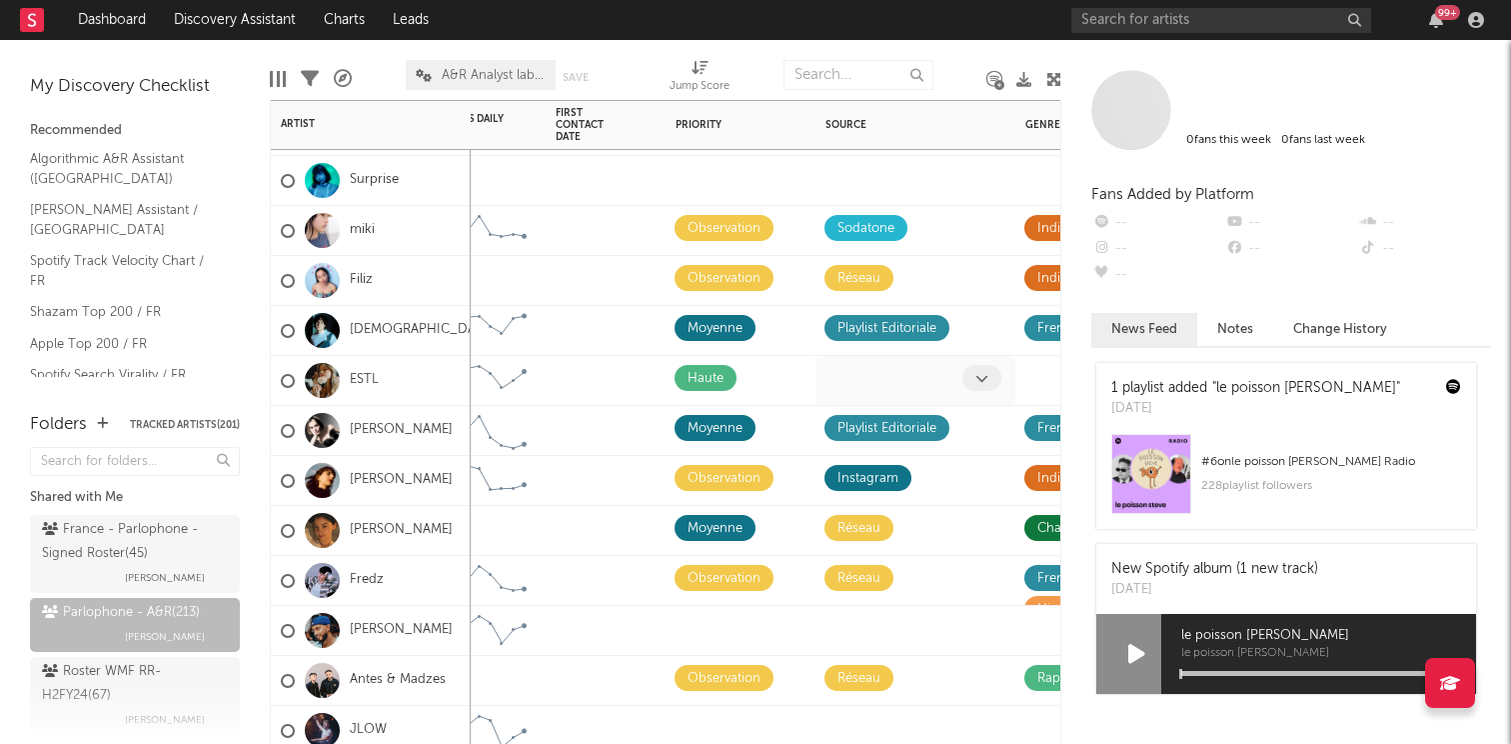
click at [985, 374] on icon at bounding box center [981, 378] width 13 height 13
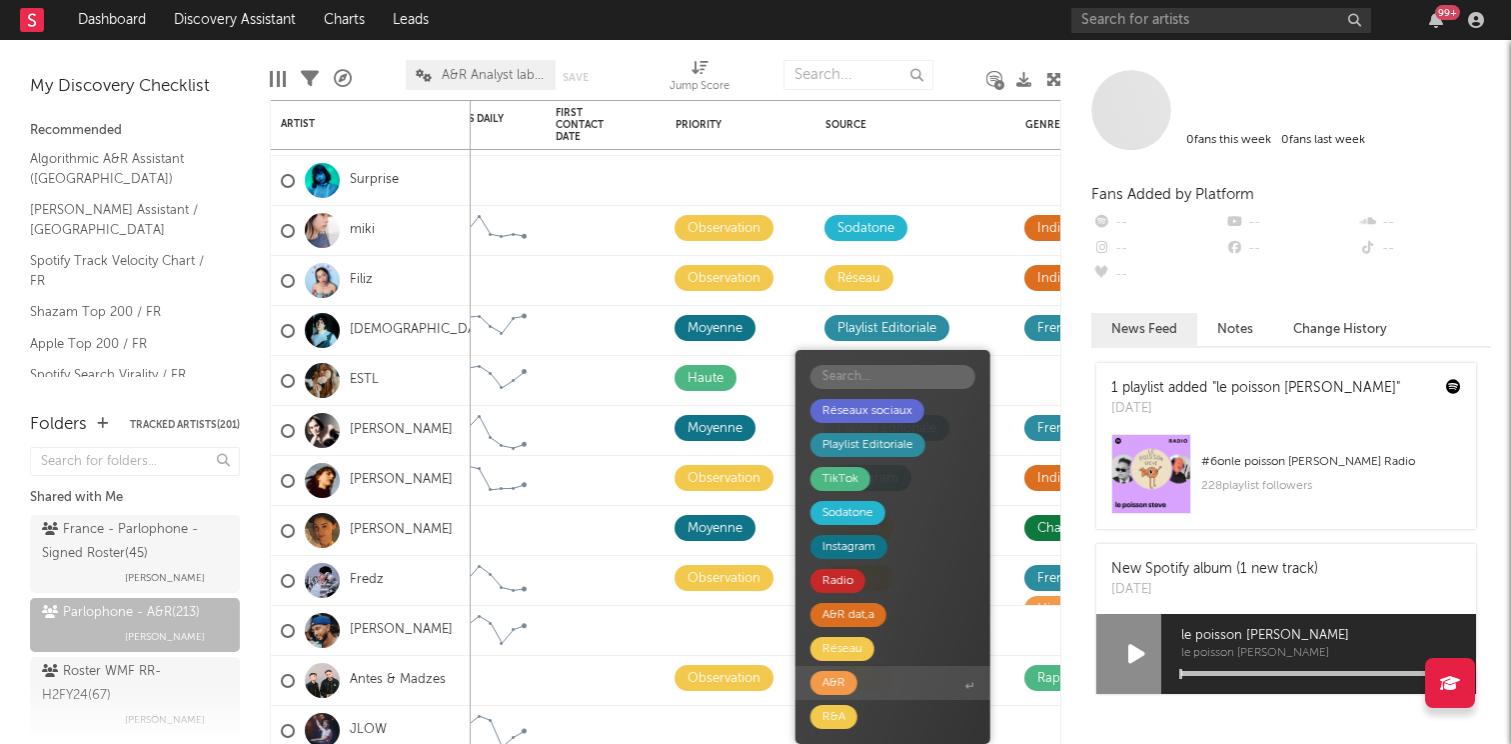
click at [854, 680] on div "A&R" at bounding box center [833, 683] width 47 height 24
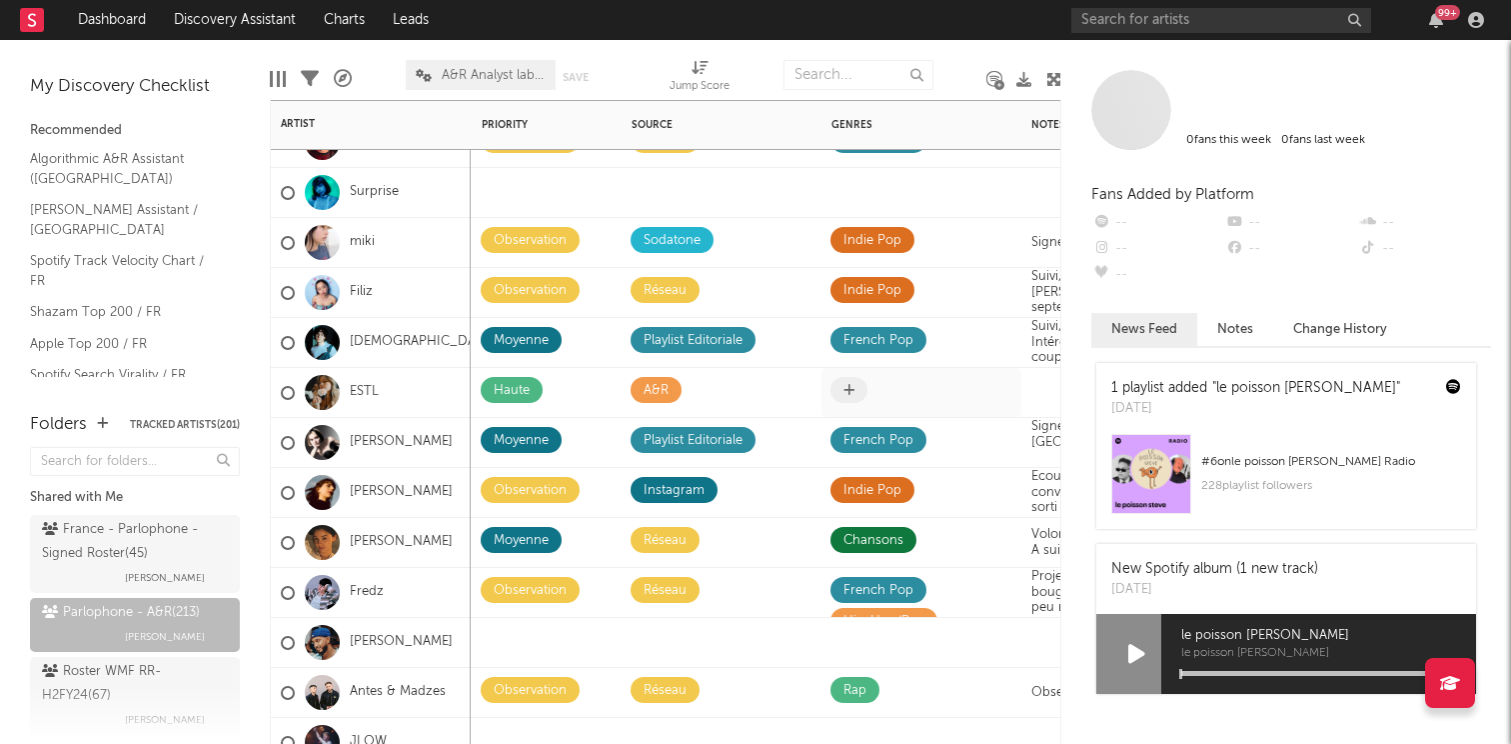
click at [844, 387] on icon at bounding box center [848, 390] width 11 height 13
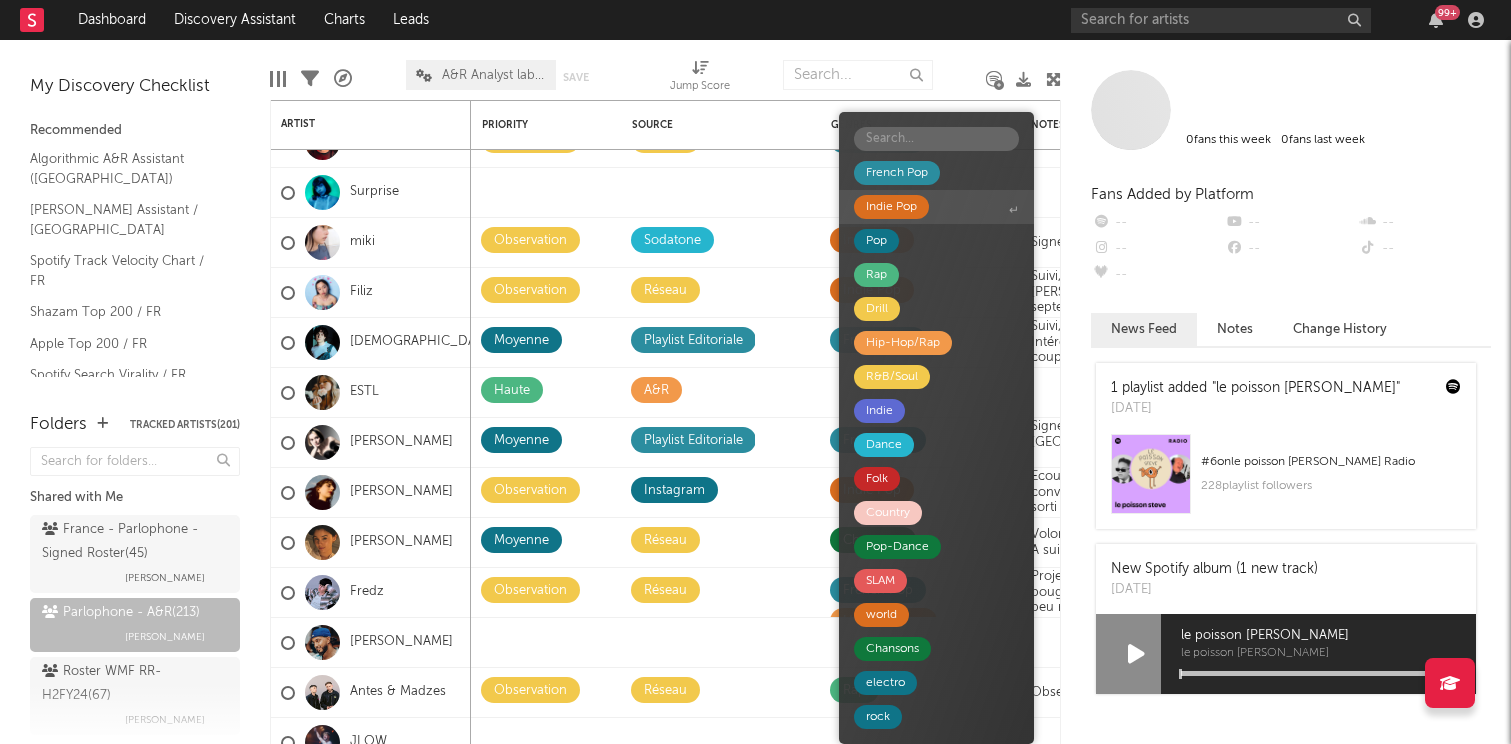
click at [911, 213] on div "Indie Pop" at bounding box center [891, 207] width 51 height 24
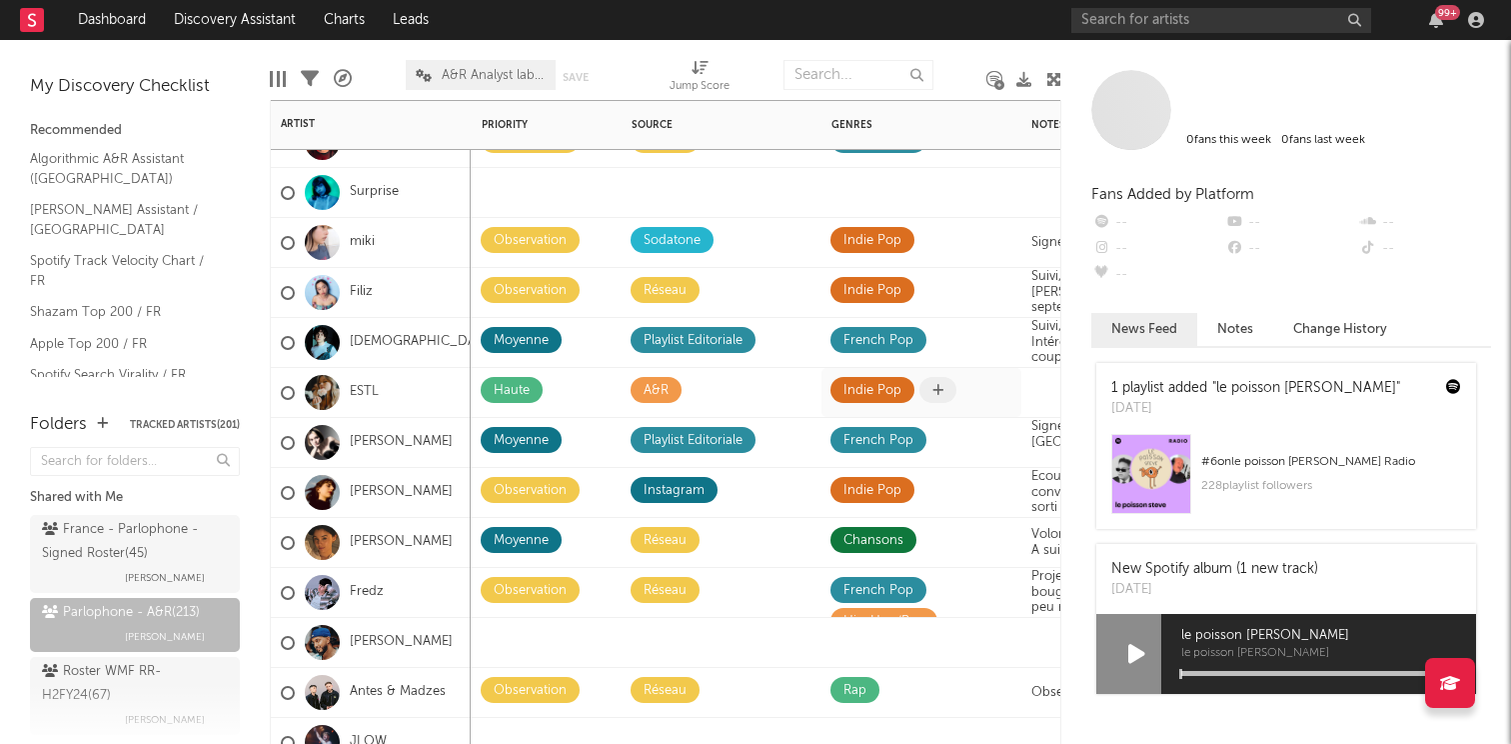
click at [936, 394] on icon at bounding box center [937, 390] width 11 height 13
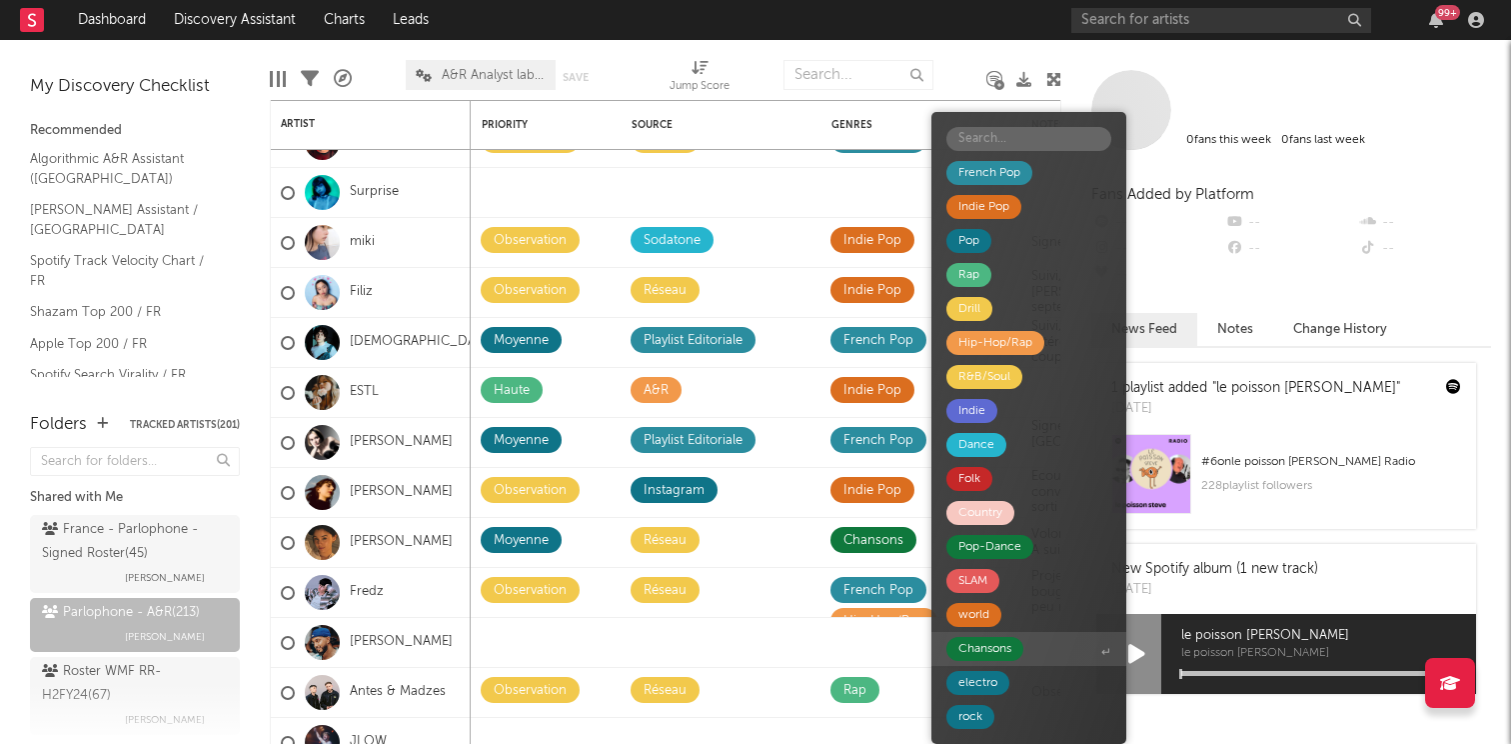
click at [996, 660] on div "Chansons" at bounding box center [984, 649] width 53 height 24
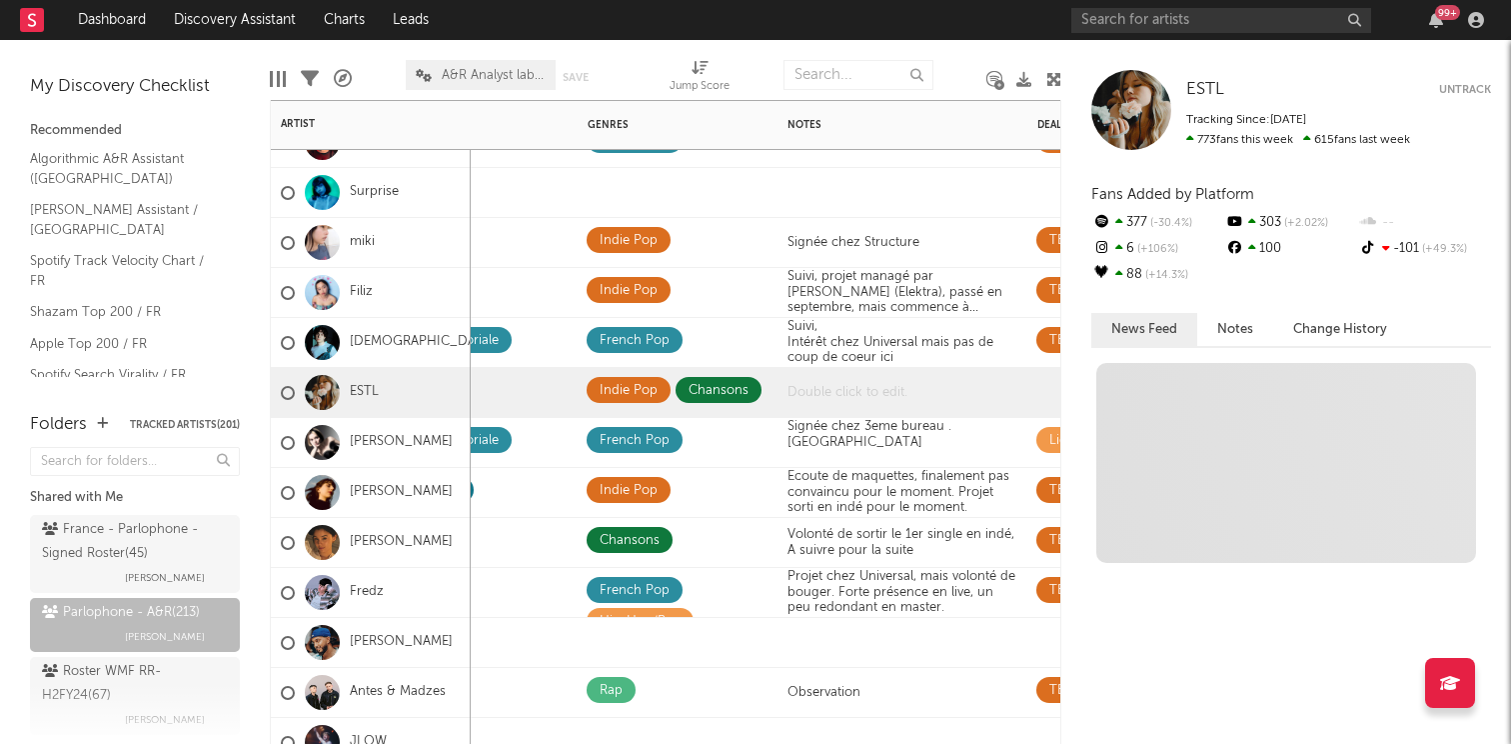
click at [895, 397] on div at bounding box center [903, 392] width 250 height 49
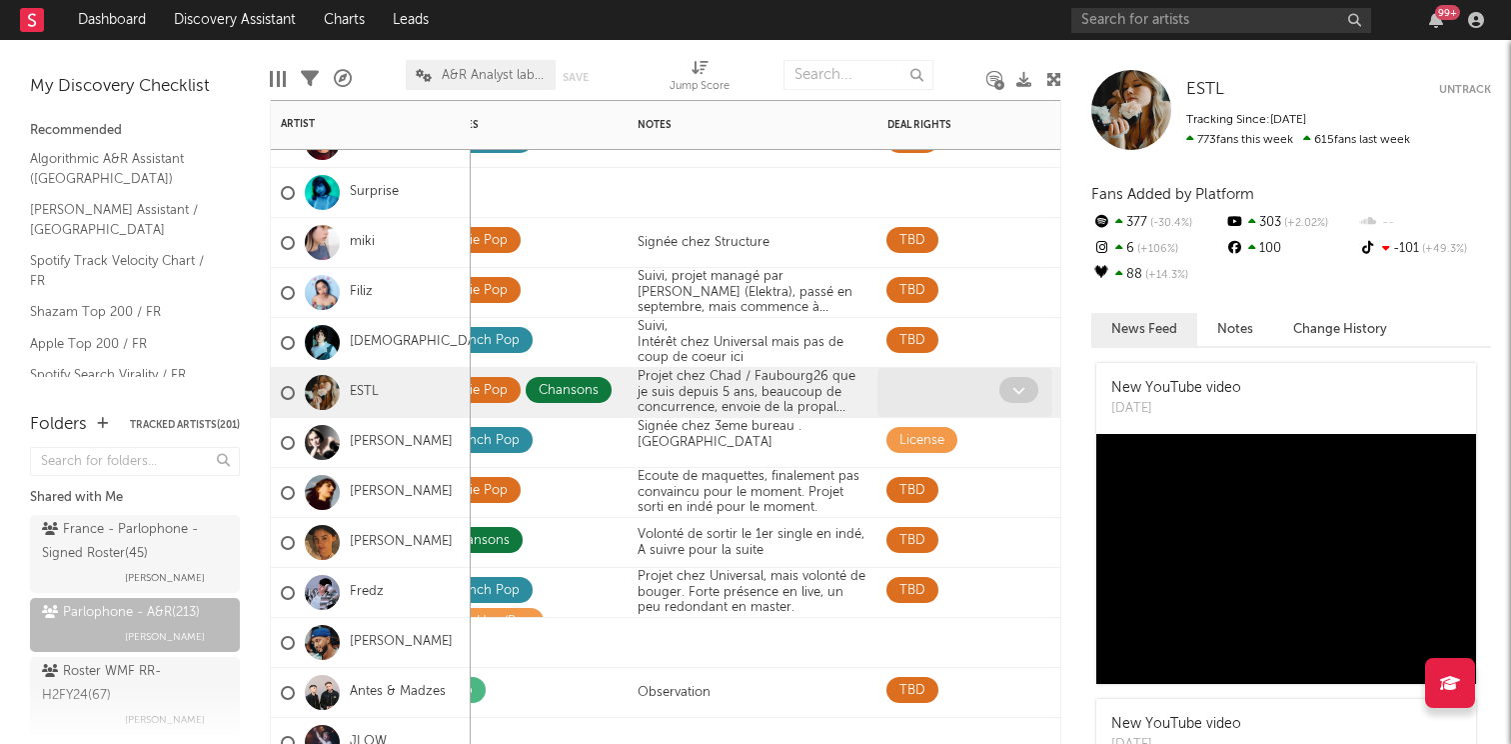
click at [1022, 395] on icon at bounding box center [1018, 390] width 13 height 13
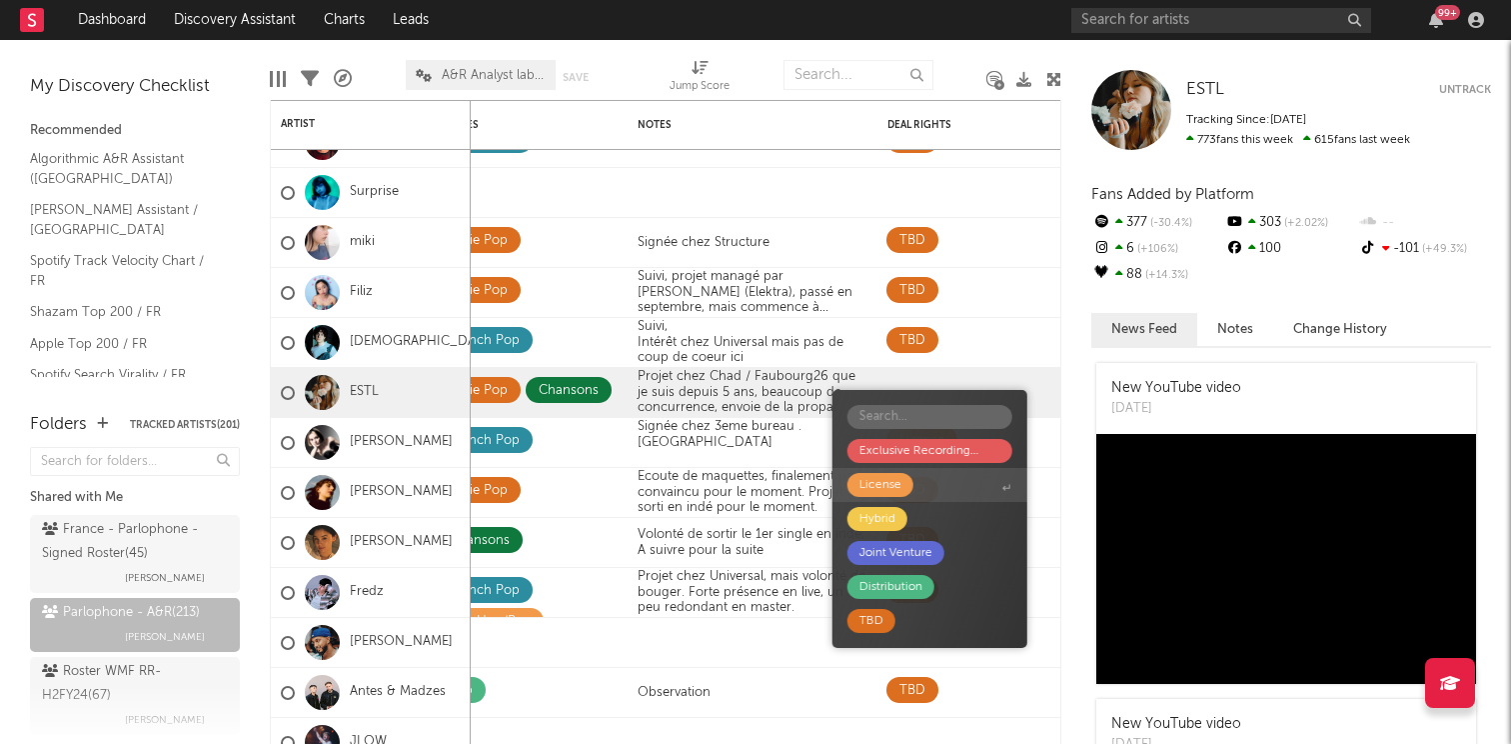
click at [927, 485] on span "License" at bounding box center [929, 485] width 195 height 34
